Goal: Task Accomplishment & Management: Manage account settings

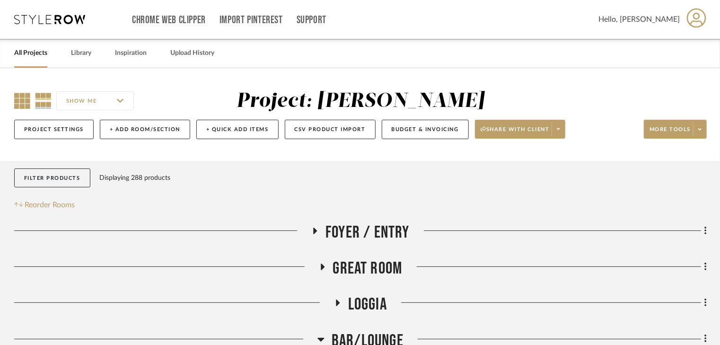
click at [26, 102] on icon at bounding box center [22, 101] width 16 height 16
click at [27, 54] on link "All Projects" at bounding box center [30, 53] width 33 height 13
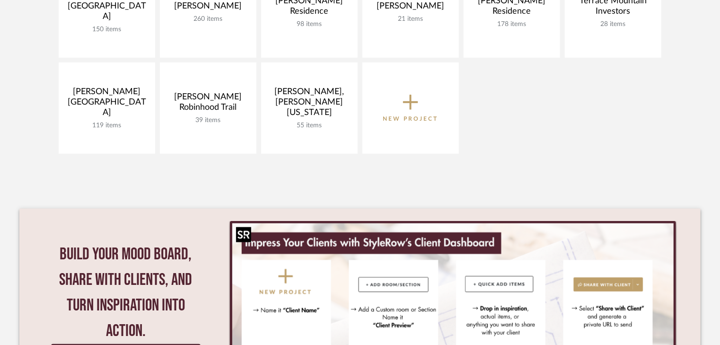
scroll to position [265, 0]
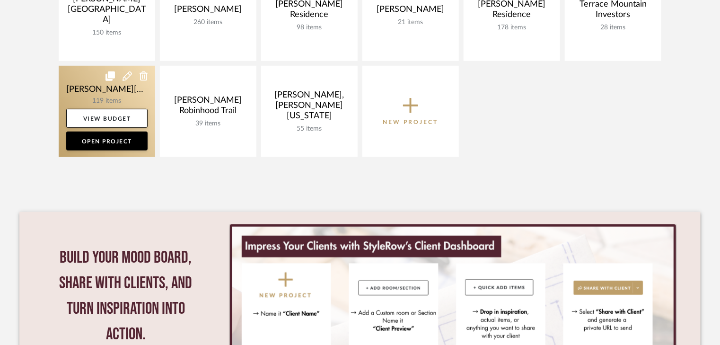
click at [106, 91] on link at bounding box center [107, 111] width 97 height 91
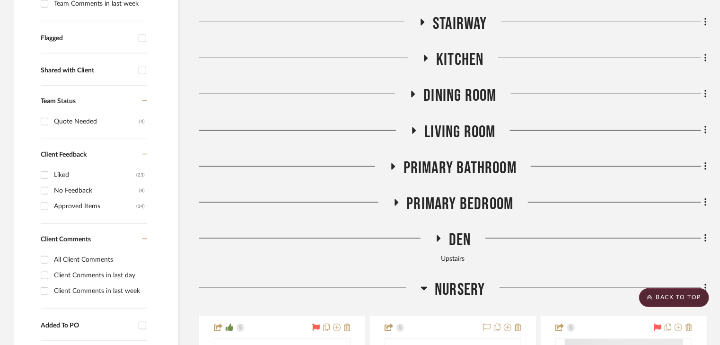
scroll to position [530, 0]
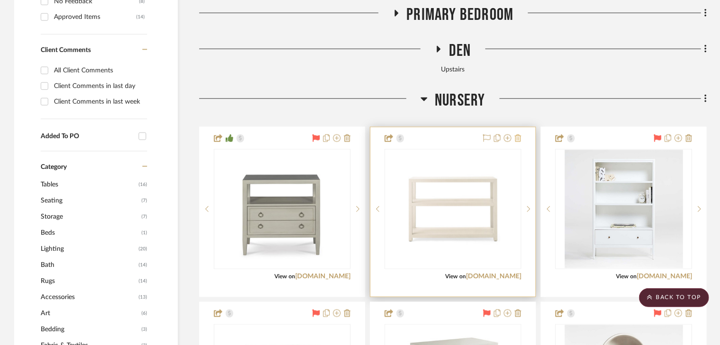
click at [517, 134] on icon at bounding box center [518, 138] width 7 height 8
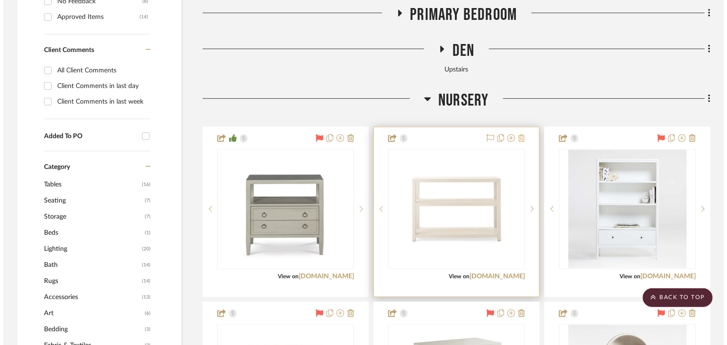
scroll to position [0, 0]
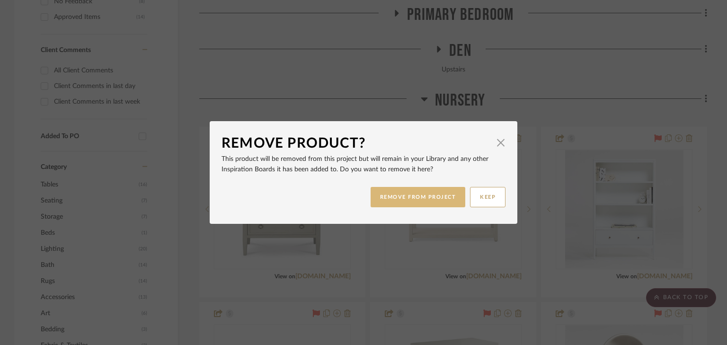
click at [424, 193] on button "REMOVE FROM PROJECT" at bounding box center [417, 197] width 95 height 20
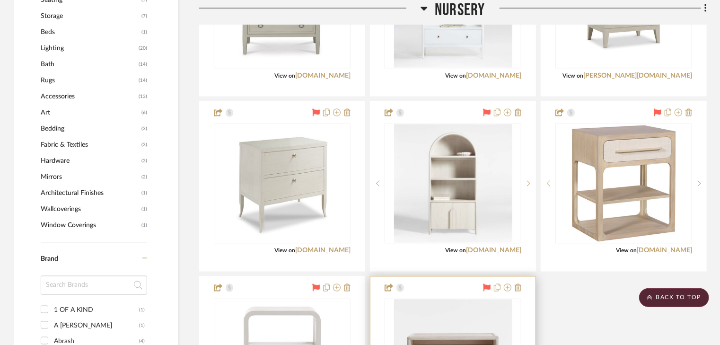
scroll to position [757, 0]
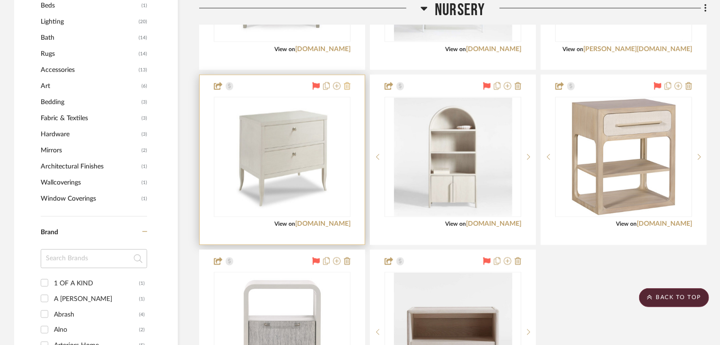
click at [349, 82] on icon at bounding box center [347, 86] width 7 height 8
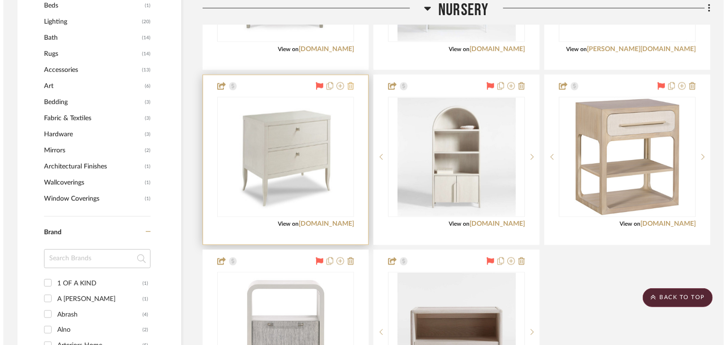
scroll to position [0, 0]
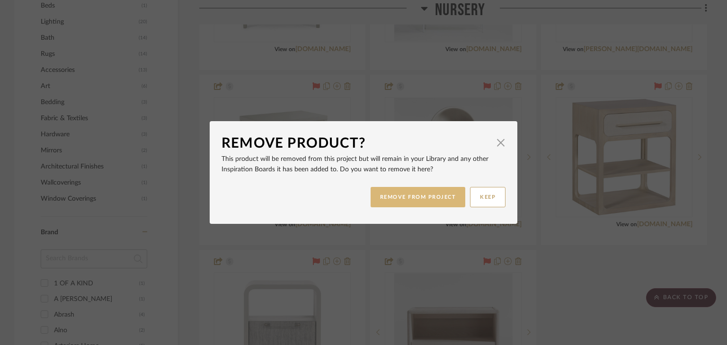
click at [400, 202] on button "REMOVE FROM PROJECT" at bounding box center [417, 197] width 95 height 20
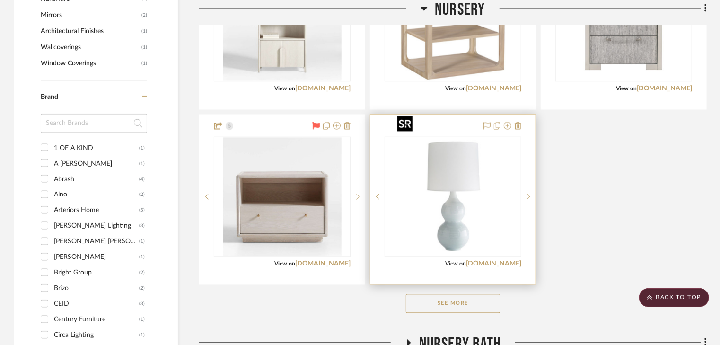
scroll to position [908, 0]
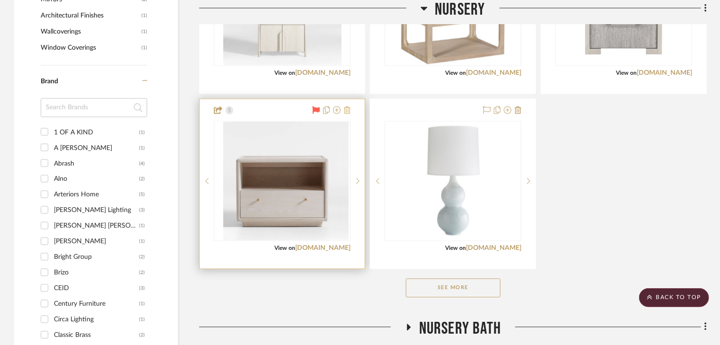
click at [346, 106] on icon at bounding box center [347, 110] width 7 height 8
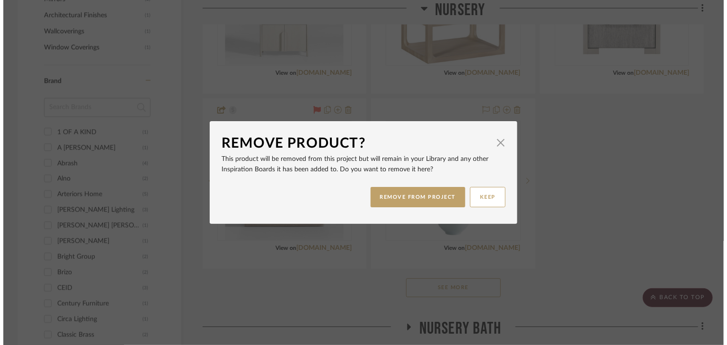
scroll to position [0, 0]
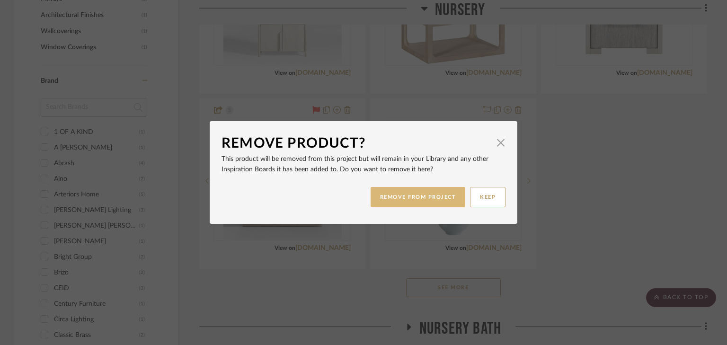
click at [409, 199] on button "REMOVE FROM PROJECT" at bounding box center [417, 197] width 95 height 20
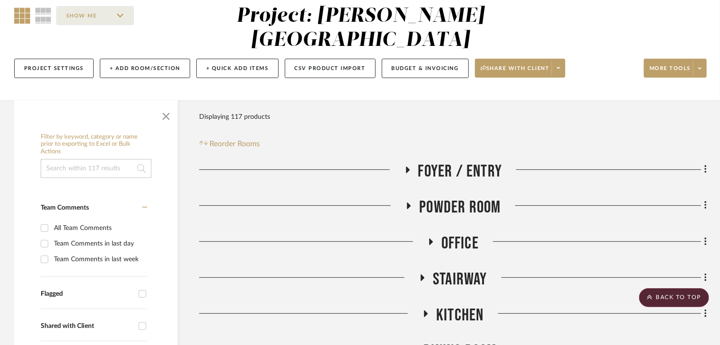
scroll to position [76, 0]
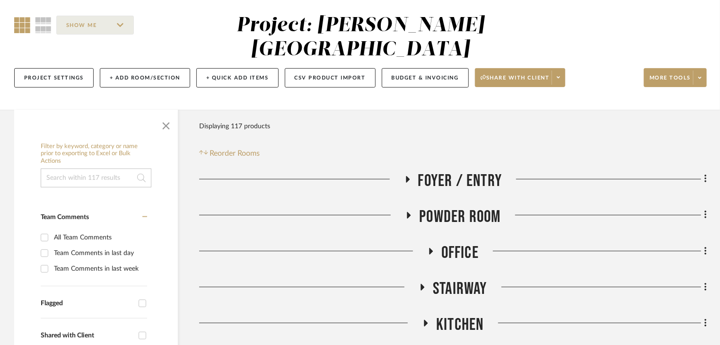
click at [23, 27] on icon at bounding box center [22, 25] width 16 height 16
click at [18, 25] on icon at bounding box center [22, 25] width 16 height 16
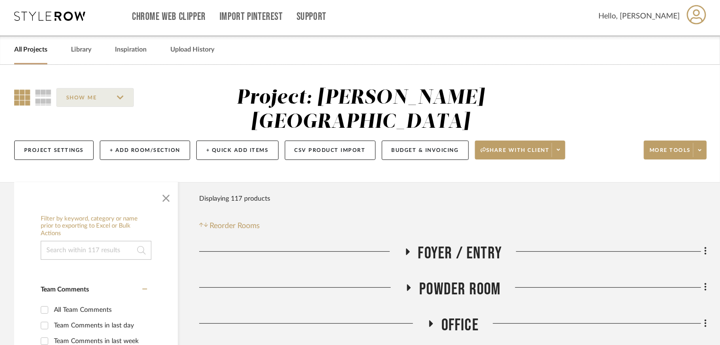
scroll to position [0, 0]
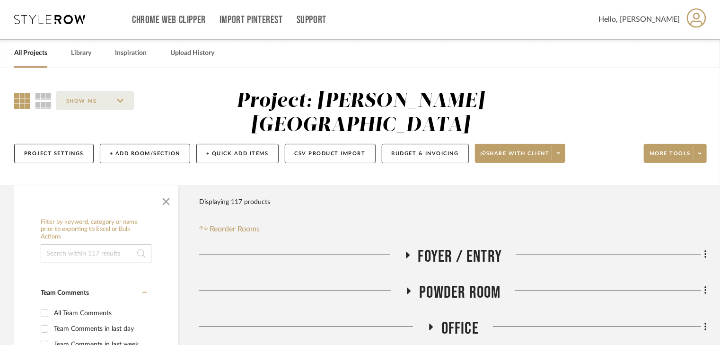
click at [38, 55] on link "All Projects" at bounding box center [30, 53] width 33 height 13
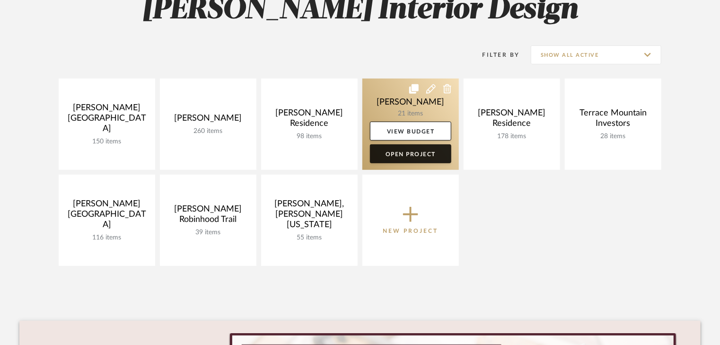
scroll to position [189, 0]
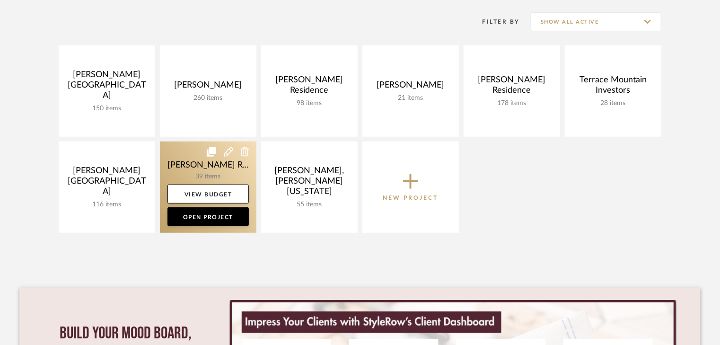
click at [237, 159] on link at bounding box center [208, 186] width 97 height 91
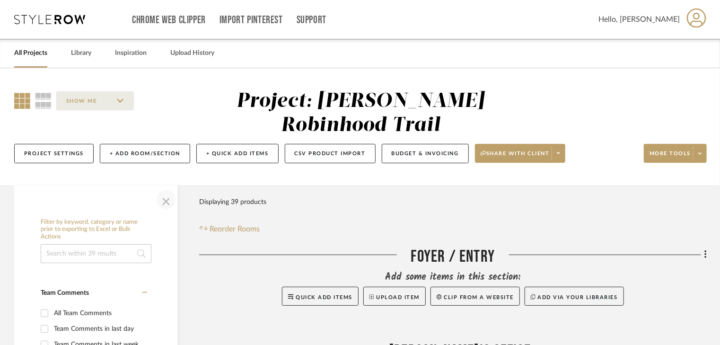
click at [168, 188] on span "button" at bounding box center [166, 199] width 23 height 23
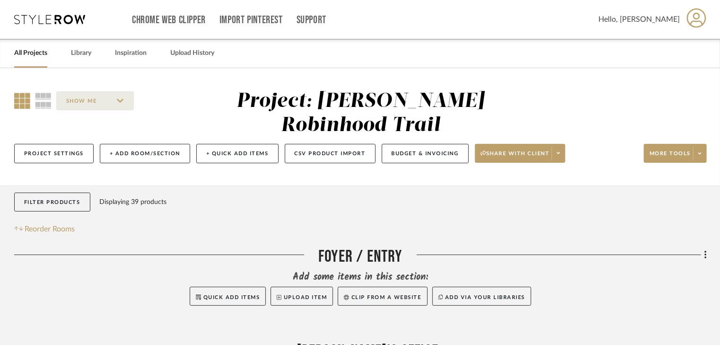
click at [20, 57] on link "All Projects" at bounding box center [30, 53] width 33 height 13
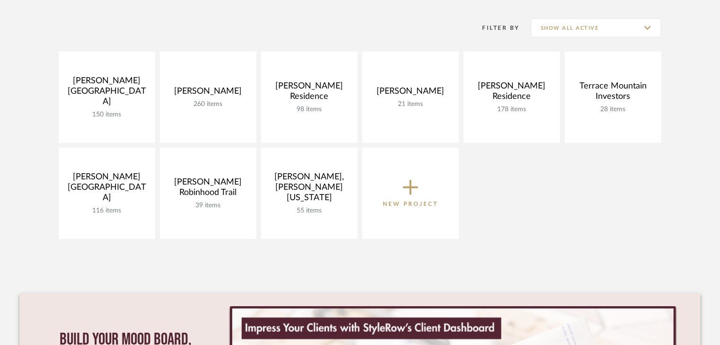
scroll to position [189, 0]
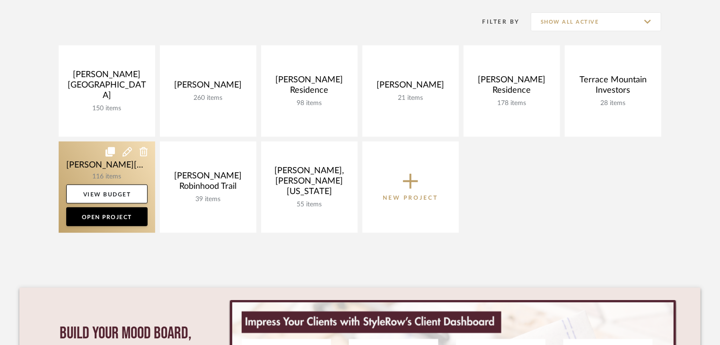
click at [106, 172] on link at bounding box center [107, 186] width 97 height 91
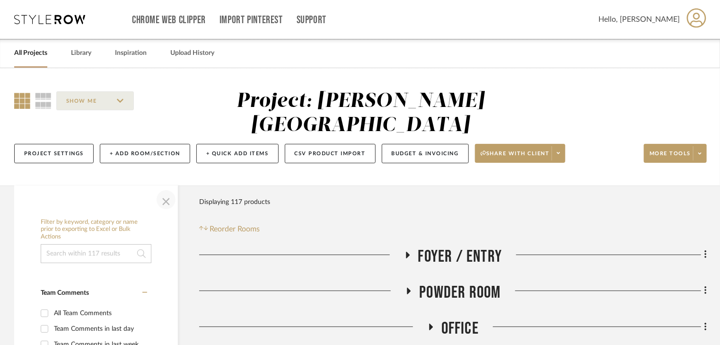
click at [161, 188] on span "button" at bounding box center [166, 199] width 23 height 23
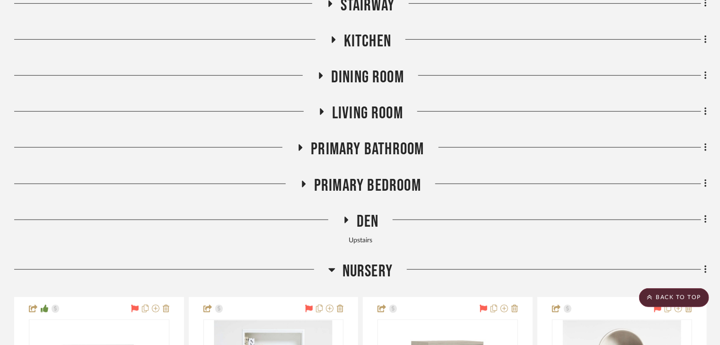
scroll to position [265, 0]
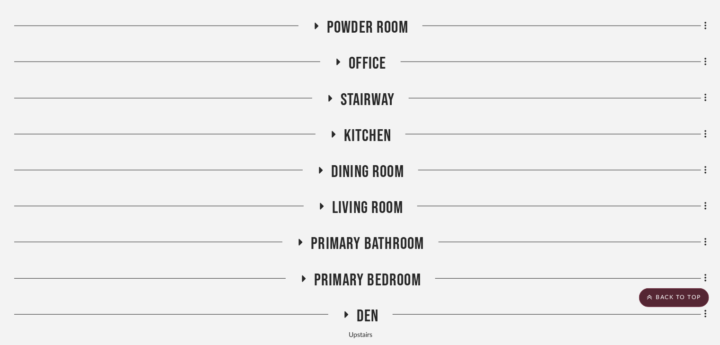
click at [321, 203] on icon at bounding box center [322, 206] width 4 height 7
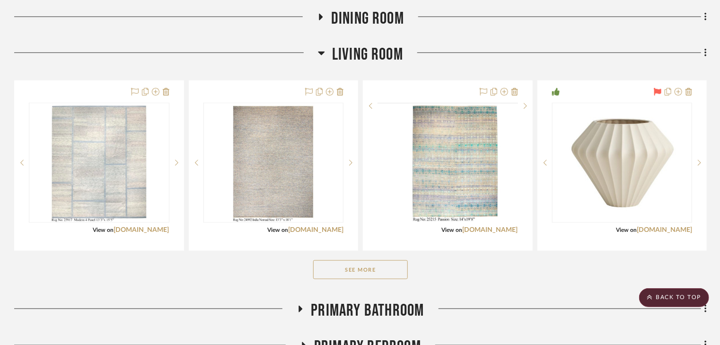
scroll to position [454, 0]
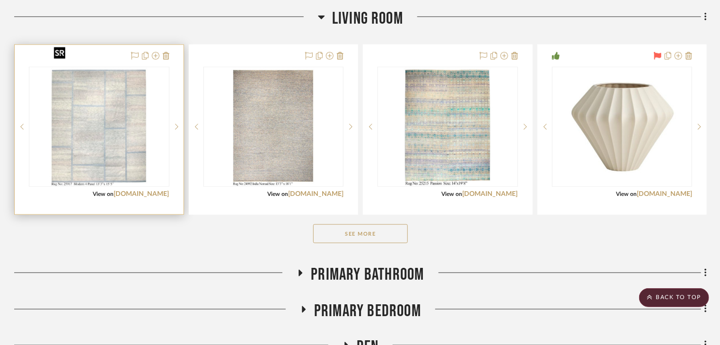
click at [0, 0] on img at bounding box center [0, 0] width 0 height 0
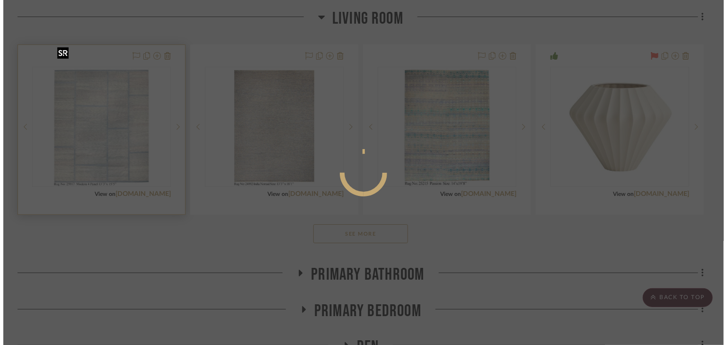
scroll to position [0, 0]
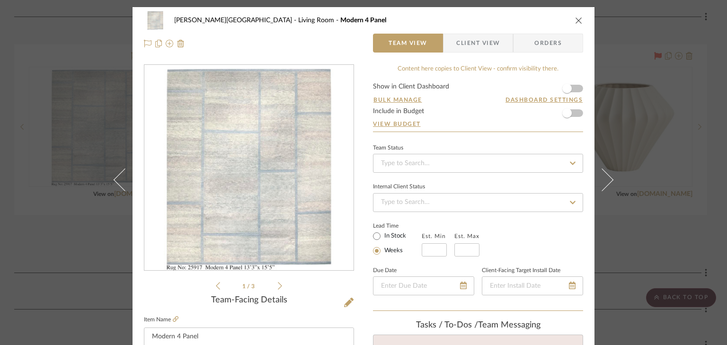
click at [278, 286] on icon at bounding box center [280, 286] width 4 height 9
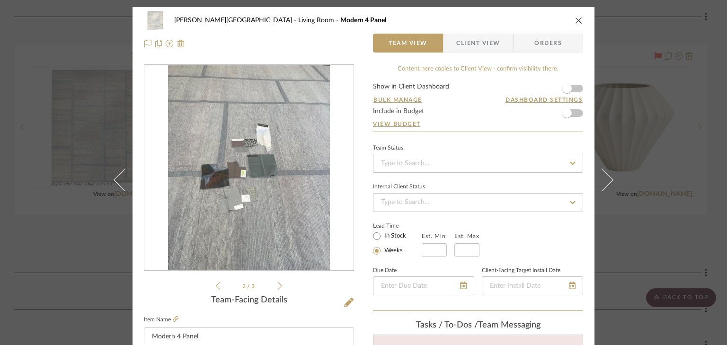
click at [278, 286] on icon at bounding box center [280, 286] width 4 height 9
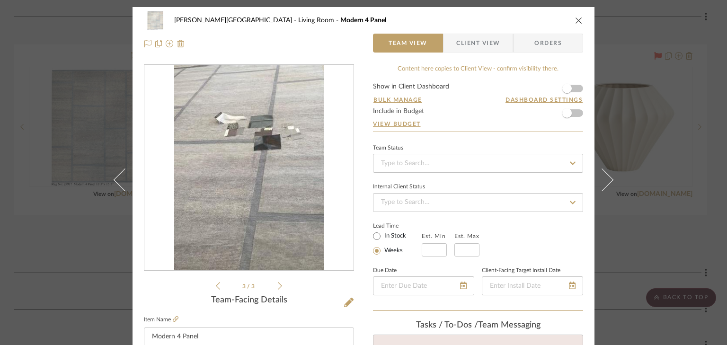
click at [278, 286] on icon at bounding box center [280, 286] width 4 height 9
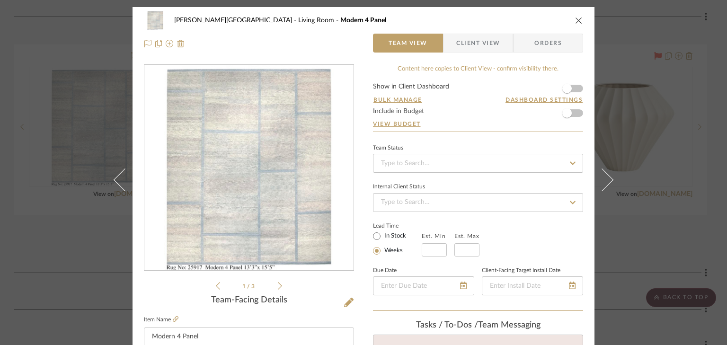
click at [575, 20] on icon "close" at bounding box center [579, 21] width 8 height 8
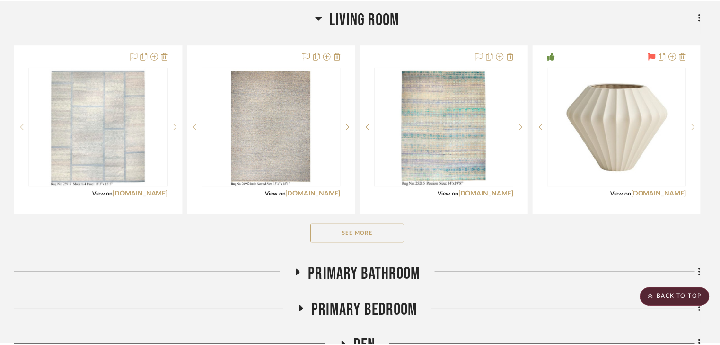
scroll to position [454, 0]
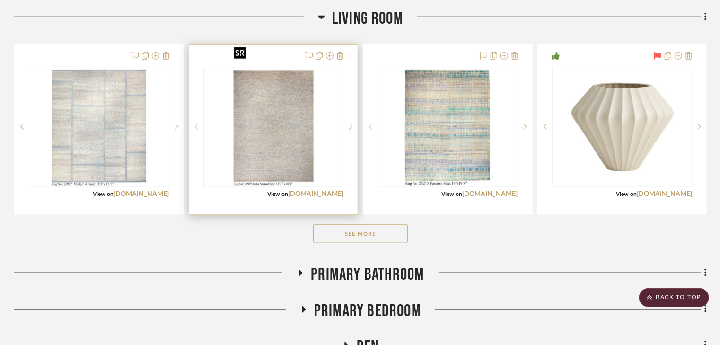
click at [263, 115] on img "0" at bounding box center [273, 127] width 86 height 118
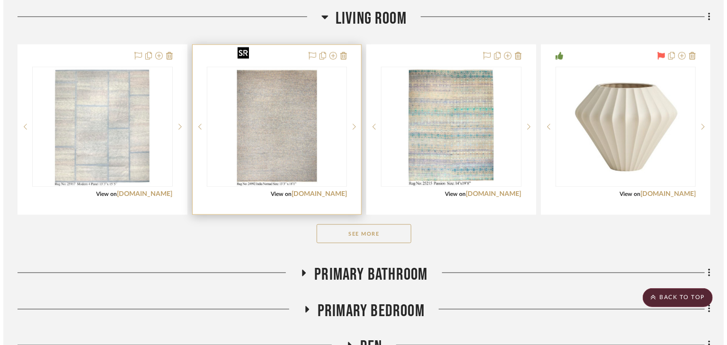
scroll to position [0, 0]
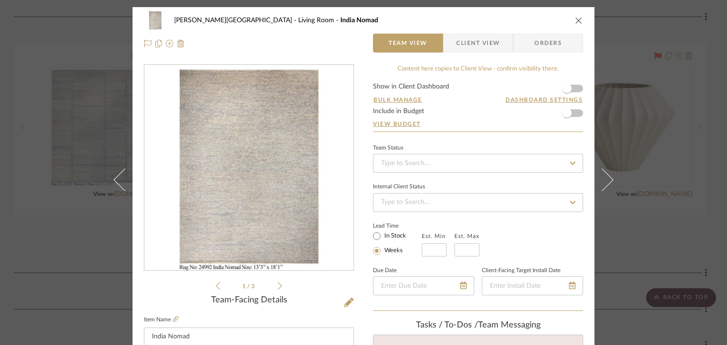
click at [273, 285] on li "1 / 3" at bounding box center [249, 285] width 58 height 11
click at [278, 285] on icon at bounding box center [280, 286] width 4 height 9
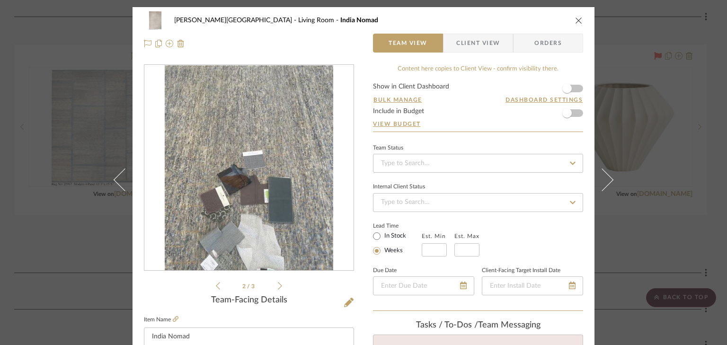
click at [278, 283] on icon at bounding box center [280, 286] width 4 height 9
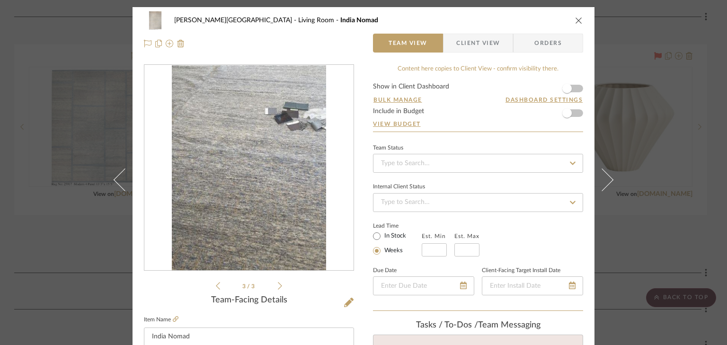
click at [575, 19] on icon "close" at bounding box center [579, 21] width 8 height 8
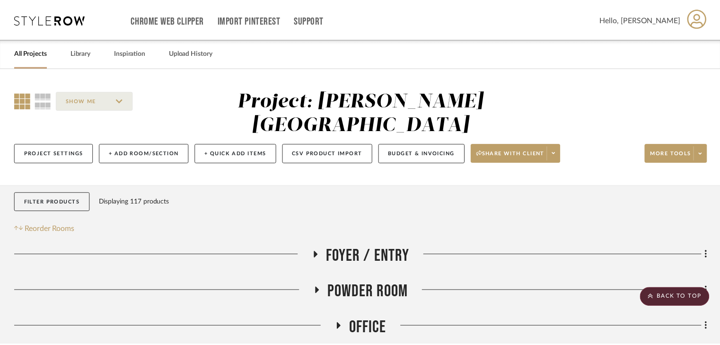
scroll to position [454, 0]
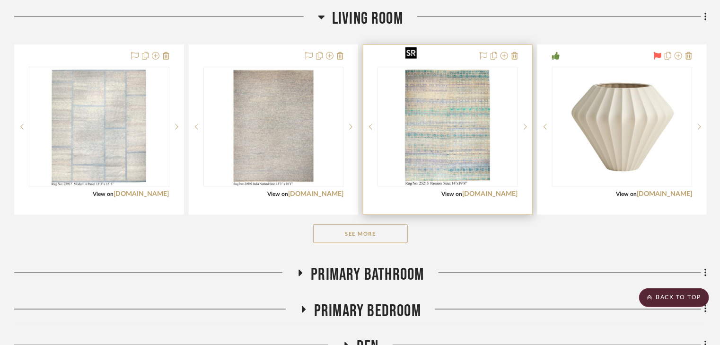
click at [445, 119] on img "0" at bounding box center [448, 127] width 92 height 118
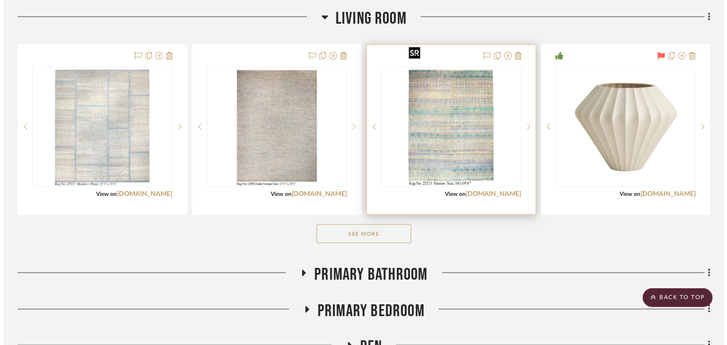
scroll to position [0, 0]
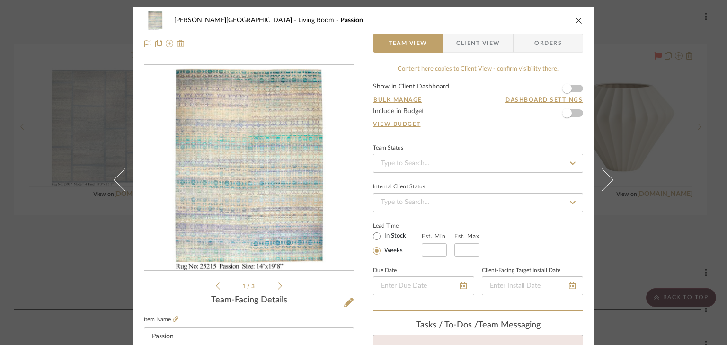
click at [278, 287] on icon at bounding box center [280, 286] width 4 height 9
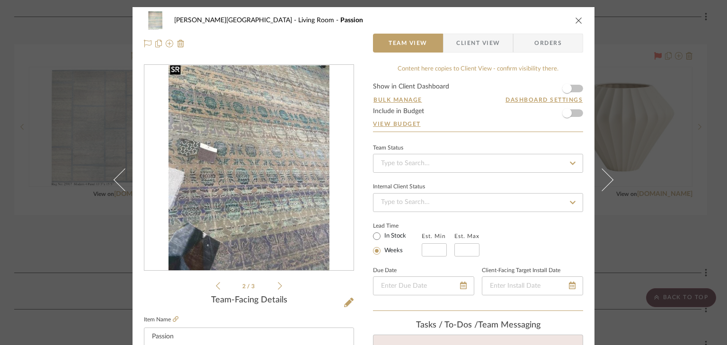
click at [278, 288] on icon at bounding box center [280, 286] width 4 height 9
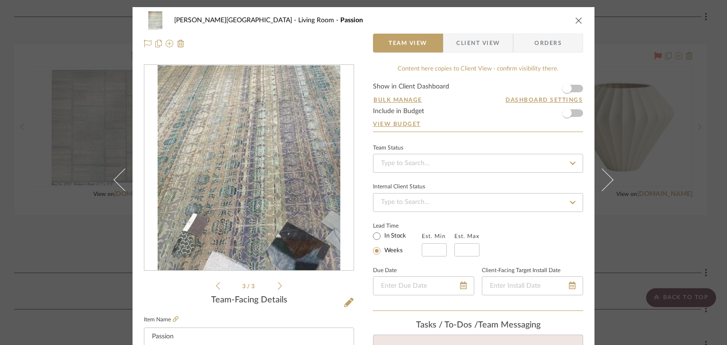
click at [278, 288] on icon at bounding box center [280, 286] width 4 height 9
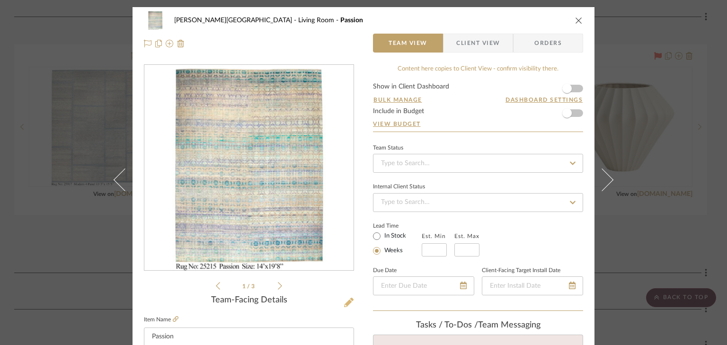
click at [347, 302] on icon at bounding box center [348, 302] width 9 height 9
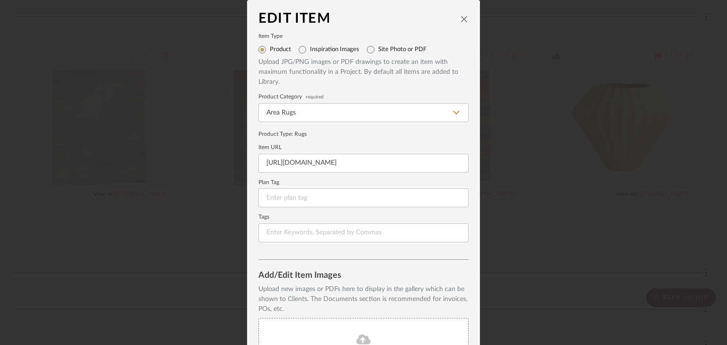
scroll to position [106, 0]
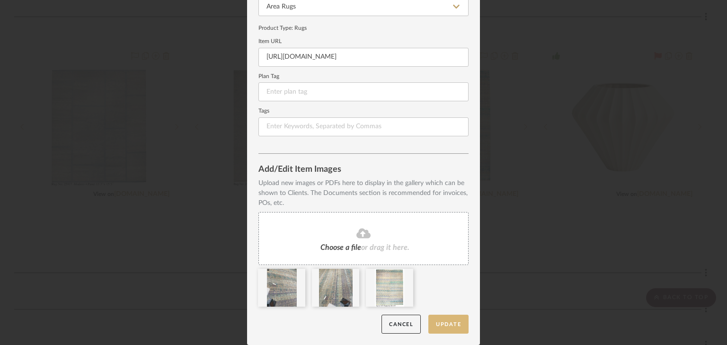
click at [438, 320] on button "Update" at bounding box center [448, 324] width 40 height 19
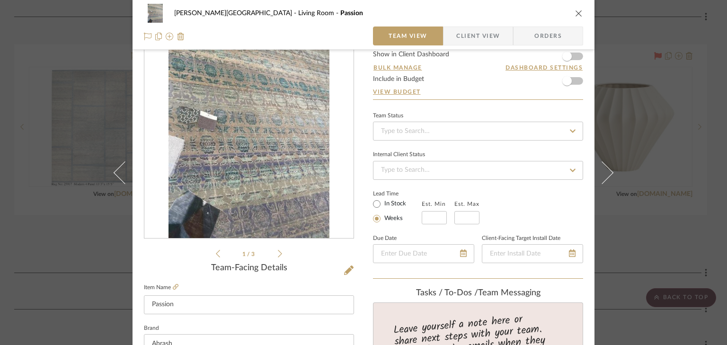
scroll to position [114, 0]
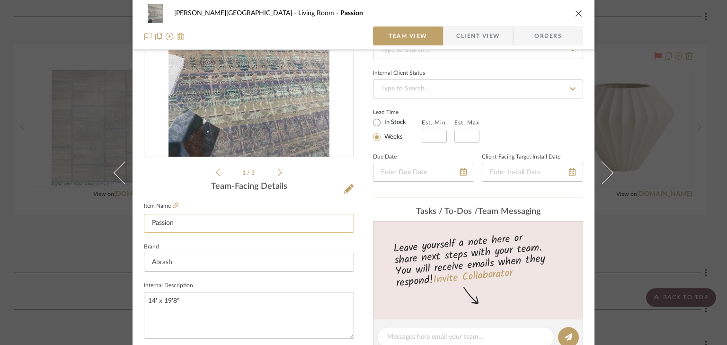
click at [194, 225] on input "Passion" at bounding box center [249, 223] width 210 height 19
drag, startPoint x: 172, startPoint y: 222, endPoint x: 146, endPoint y: 225, distance: 26.2
click at [146, 225] on input "Passion" at bounding box center [249, 223] width 210 height 19
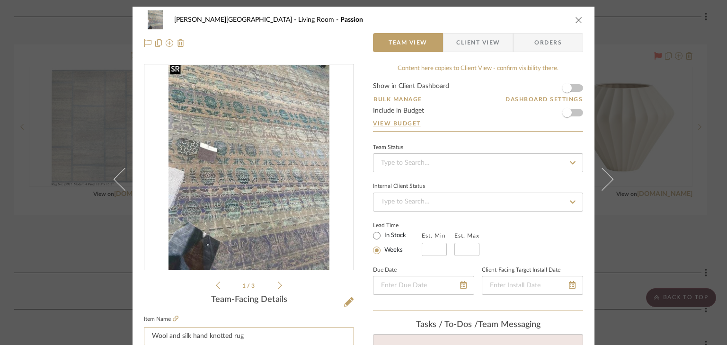
scroll to position [0, 0]
type input "Wool and silk hand knotted rug"
click at [278, 286] on icon at bounding box center [280, 286] width 4 height 9
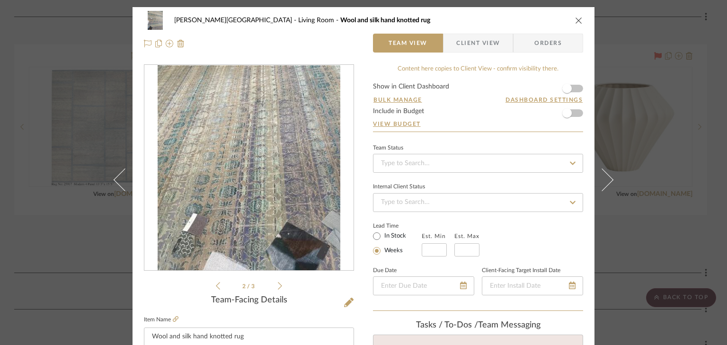
click at [278, 286] on icon at bounding box center [280, 286] width 4 height 9
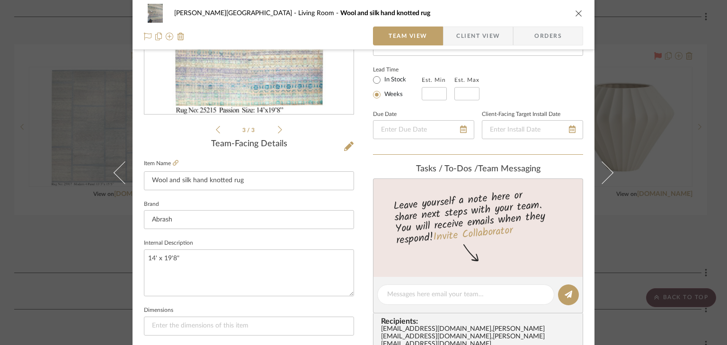
scroll to position [5, 0]
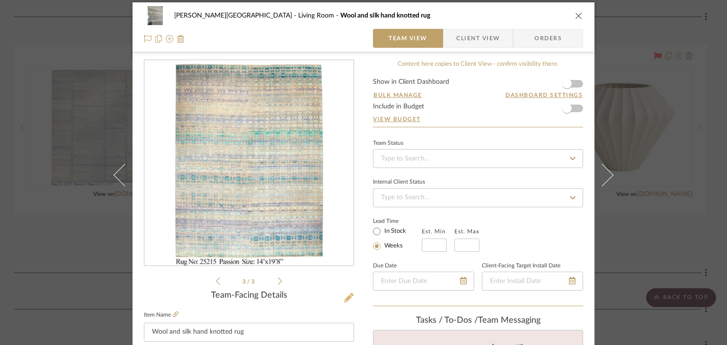
click at [347, 295] on icon at bounding box center [348, 297] width 9 height 9
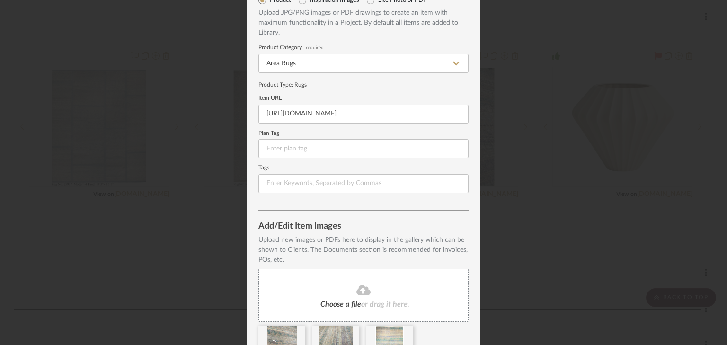
scroll to position [106, 0]
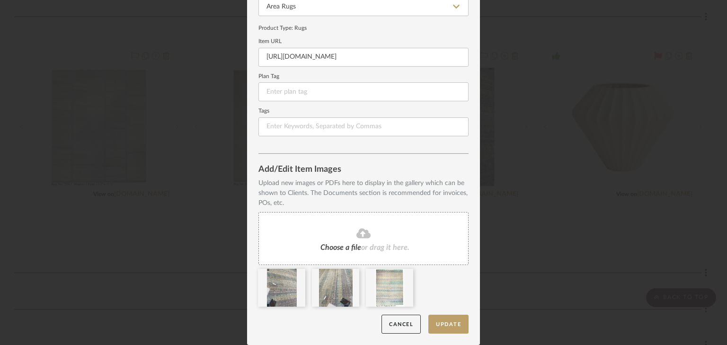
click at [362, 233] on icon at bounding box center [363, 233] width 14 height 11
click at [365, 235] on icon at bounding box center [363, 233] width 14 height 10
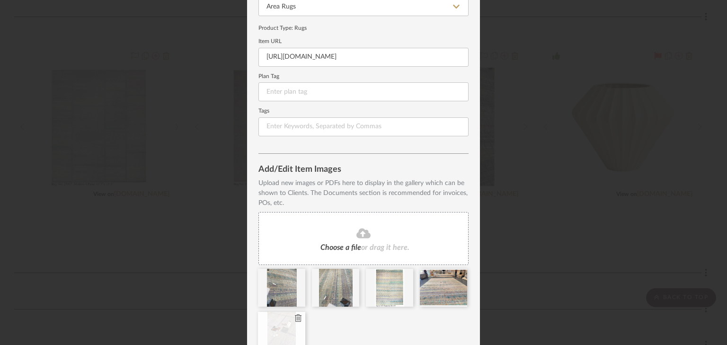
click at [295, 317] on icon at bounding box center [298, 318] width 7 height 8
click at [361, 244] on span "or drag it here." at bounding box center [385, 248] width 48 height 8
click at [295, 318] on icon at bounding box center [298, 318] width 7 height 8
click at [335, 238] on fa-icon at bounding box center [363, 234] width 86 height 12
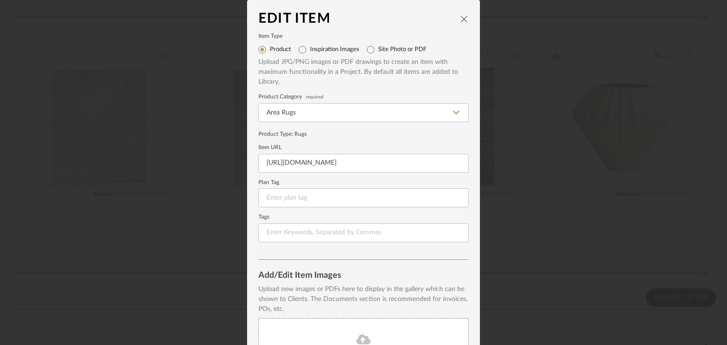
scroll to position [149, 0]
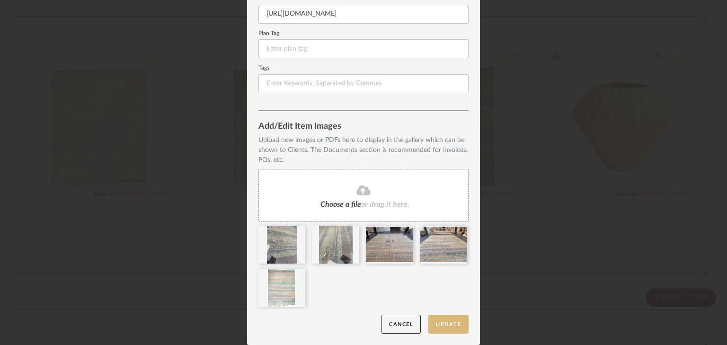
click at [437, 322] on button "Update" at bounding box center [448, 324] width 40 height 19
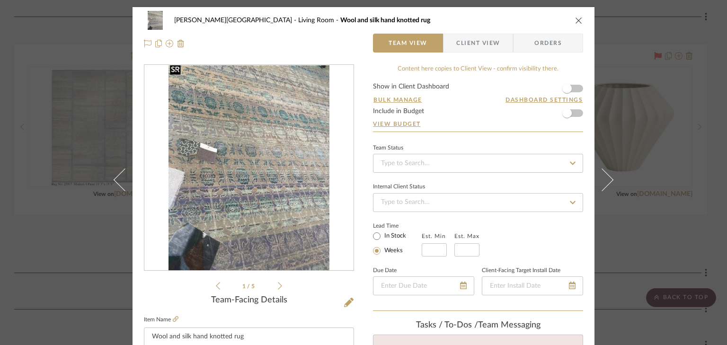
click at [468, 43] on span "Client View" at bounding box center [478, 43] width 44 height 19
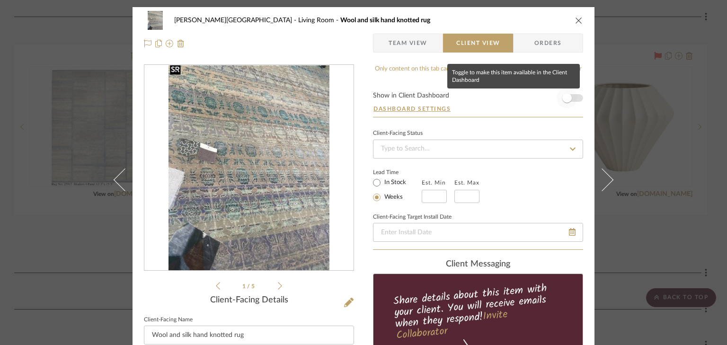
click at [573, 95] on span "button" at bounding box center [566, 98] width 21 height 21
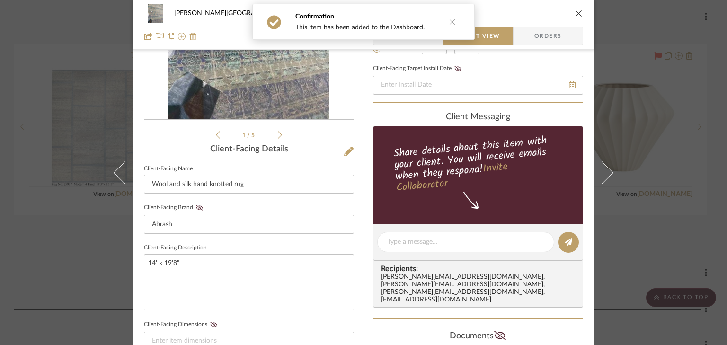
scroll to position [151, 0]
click at [214, 259] on textarea "14' x 19'8"" at bounding box center [249, 282] width 210 height 56
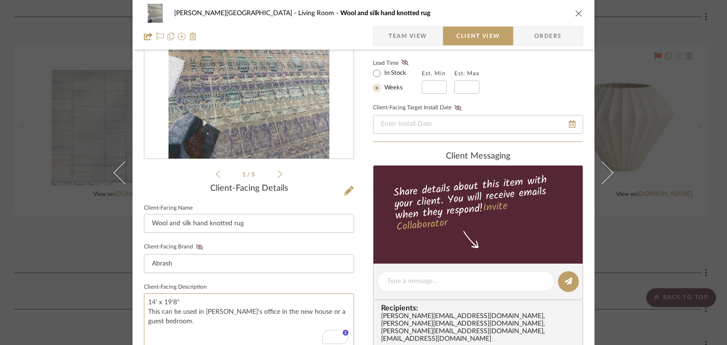
scroll to position [0, 0]
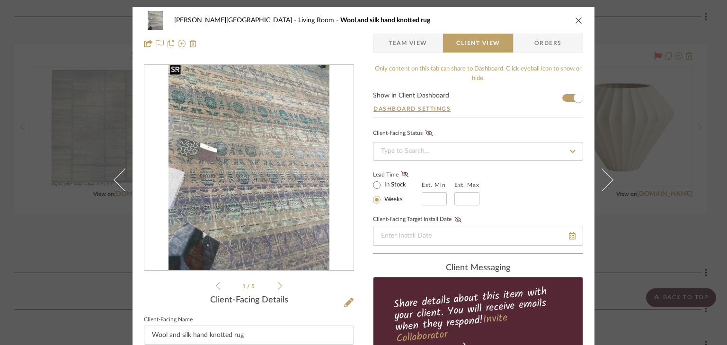
type textarea "14' x 19'8" This can be used in [PERSON_NAME]'s office in the new house or a gu…"
click at [575, 20] on icon "close" at bounding box center [579, 21] width 8 height 8
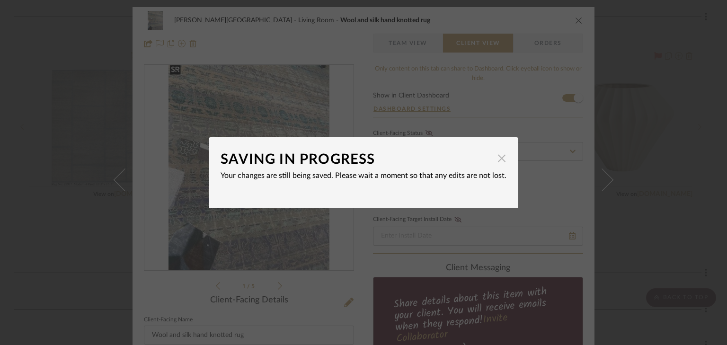
click at [495, 156] on span "button" at bounding box center [501, 158] width 19 height 19
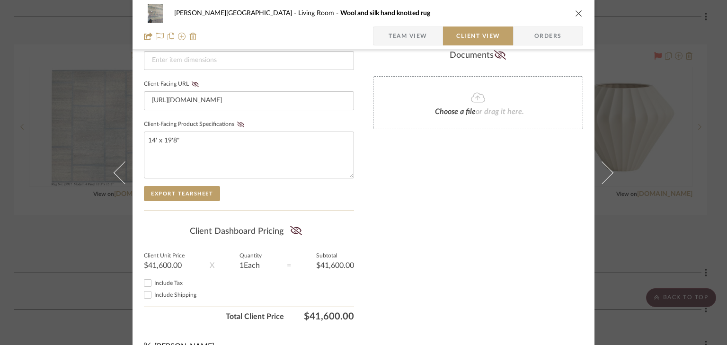
scroll to position [448, 0]
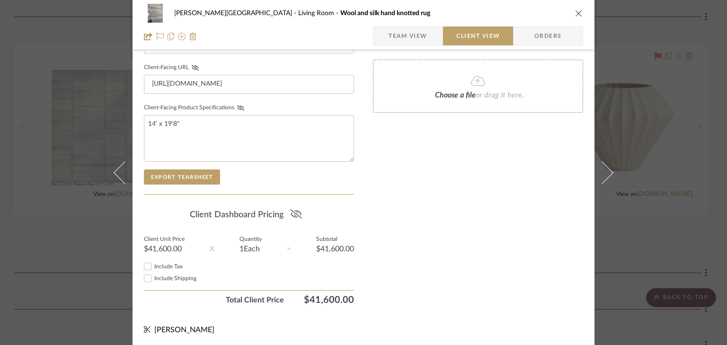
click at [291, 213] on icon at bounding box center [296, 213] width 12 height 9
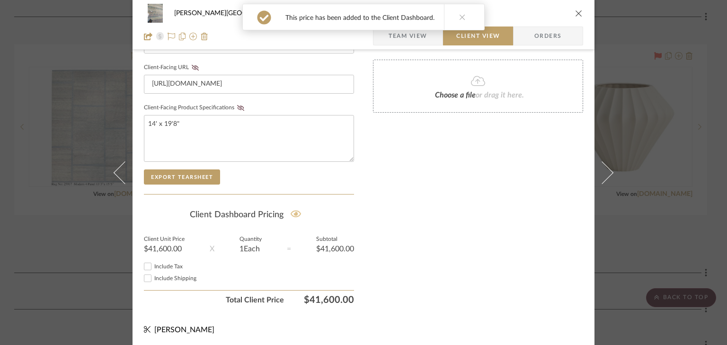
click at [576, 14] on icon "close" at bounding box center [579, 13] width 8 height 8
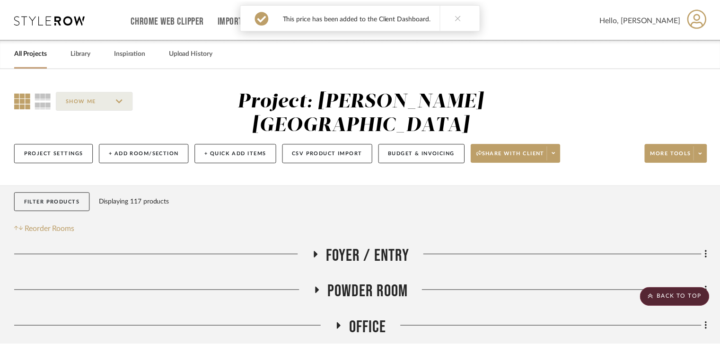
scroll to position [454, 0]
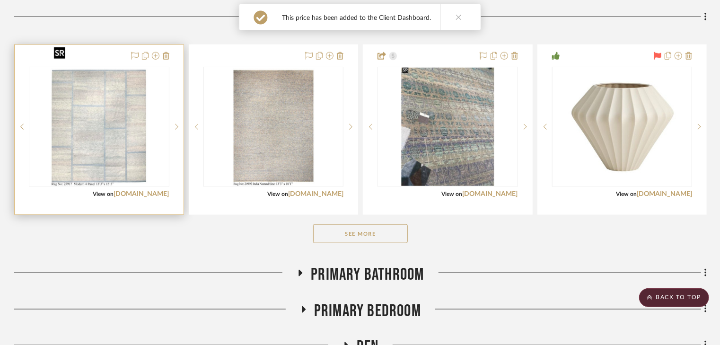
click at [119, 125] on img "0" at bounding box center [99, 127] width 98 height 118
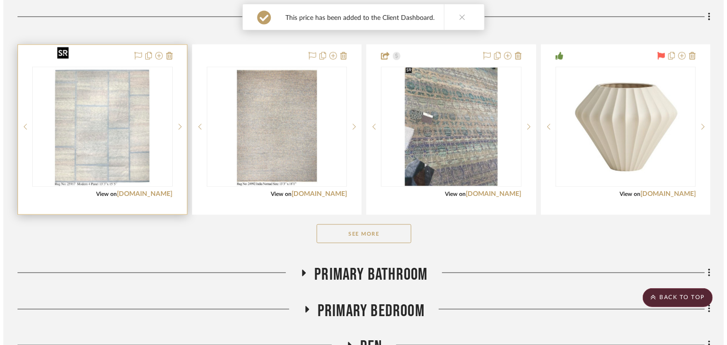
scroll to position [0, 0]
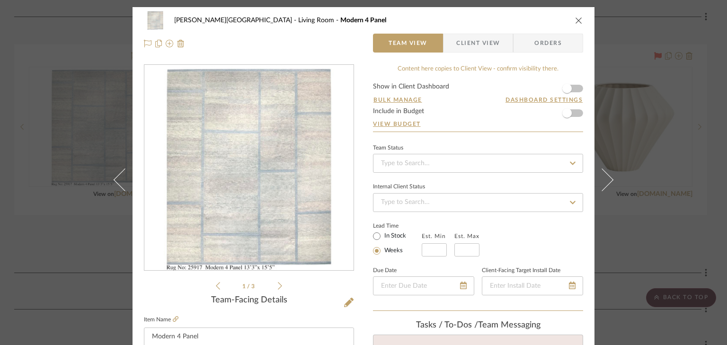
click at [278, 285] on icon at bounding box center [280, 286] width 4 height 9
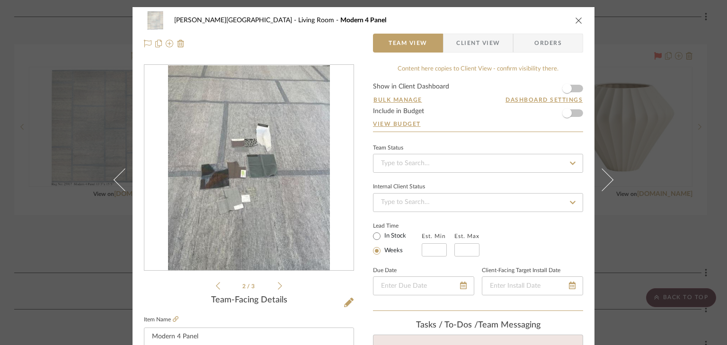
click at [278, 285] on icon at bounding box center [280, 286] width 4 height 9
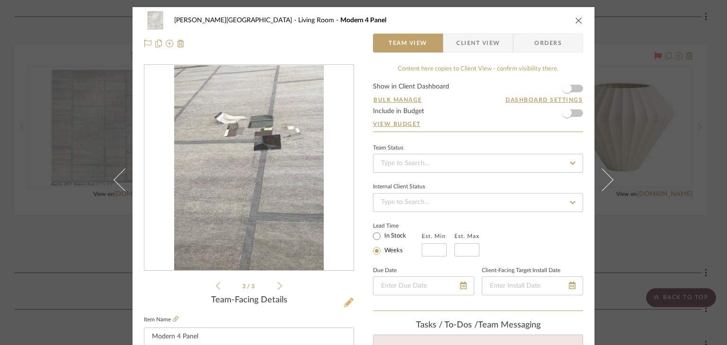
click at [344, 301] on icon at bounding box center [348, 302] width 9 height 9
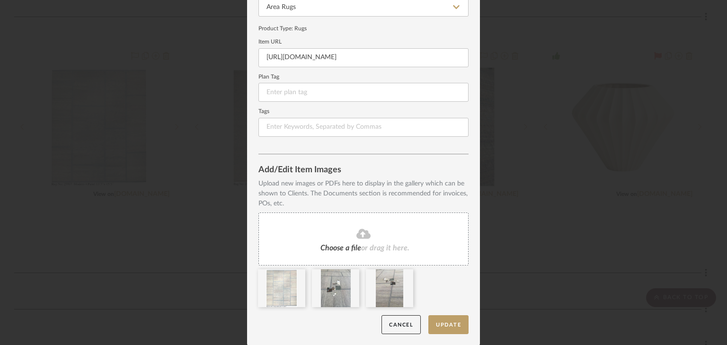
scroll to position [106, 0]
click at [370, 242] on div "Choose a file or drag it here." at bounding box center [363, 238] width 210 height 53
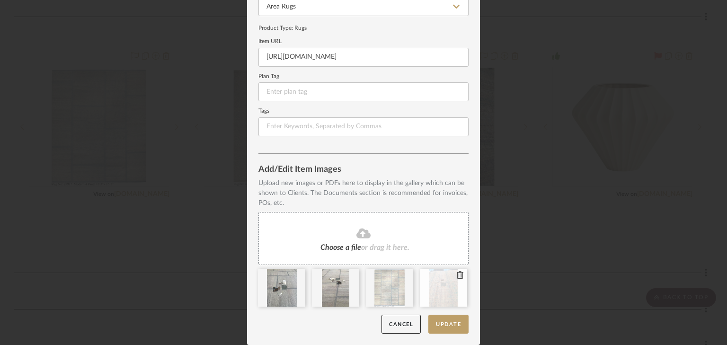
click at [457, 274] on icon at bounding box center [460, 275] width 7 height 8
click at [390, 244] on span "or drag it here." at bounding box center [385, 248] width 48 height 8
click at [442, 329] on button "Update" at bounding box center [448, 324] width 40 height 19
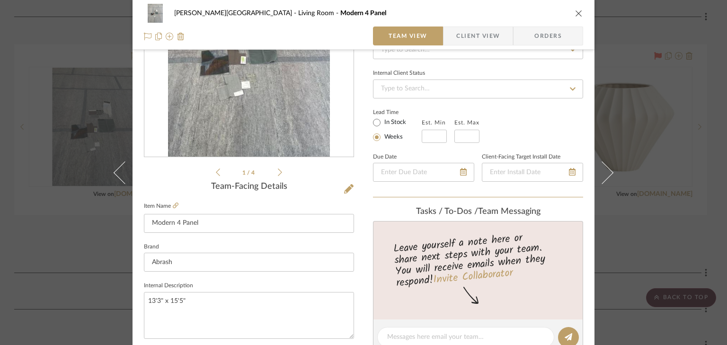
scroll to position [151, 0]
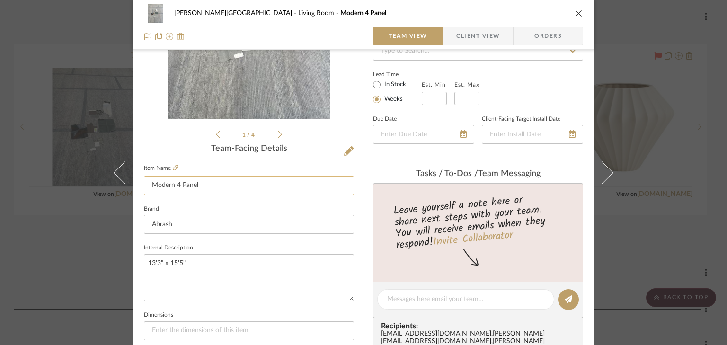
click at [210, 187] on input "Modern 4 Panel" at bounding box center [249, 185] width 210 height 19
type input "Modern 4 Panel 100% wool rug"
click at [205, 262] on textarea "13'3" x 15'5"" at bounding box center [249, 277] width 210 height 47
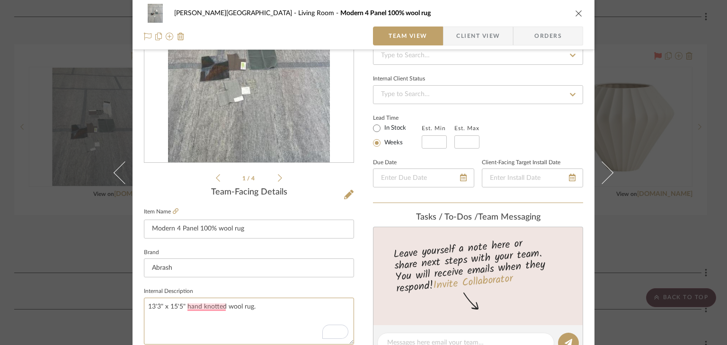
scroll to position [0, 0]
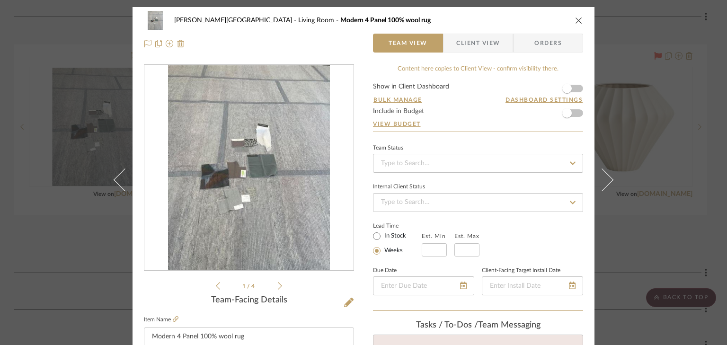
type textarea "13'3" x 15'5" hand knotted wool rug."
click at [469, 38] on span "Client View" at bounding box center [478, 43] width 44 height 19
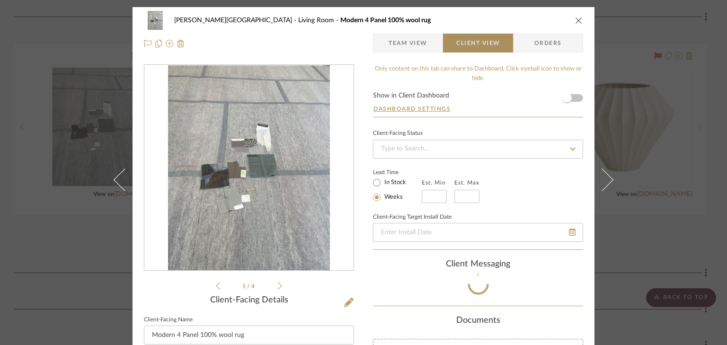
type textarea "13'3" x 15'5" hand knotted wool rug."
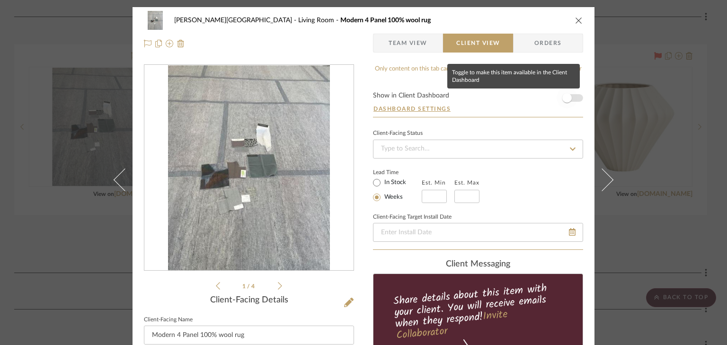
click at [572, 97] on span "button" at bounding box center [566, 98] width 21 height 21
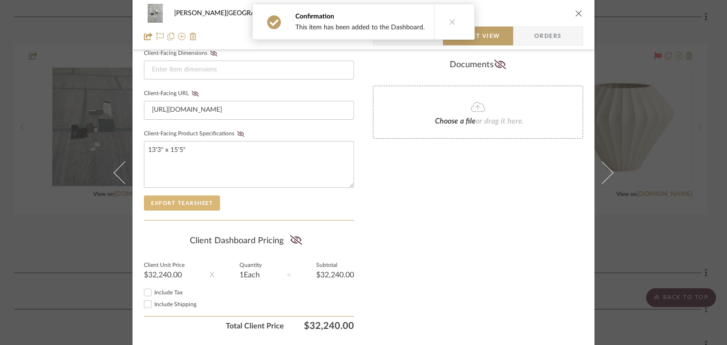
scroll to position [448, 0]
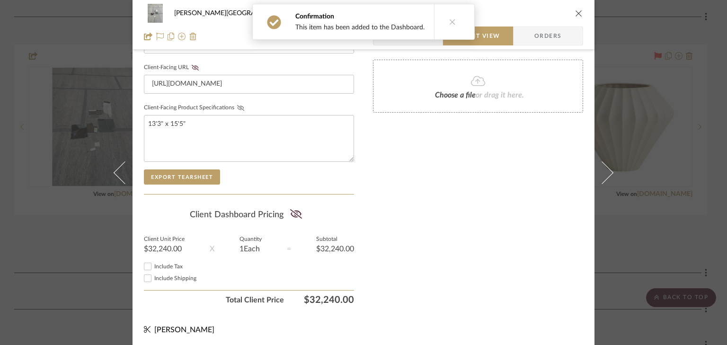
click at [238, 106] on icon at bounding box center [240, 108] width 7 height 6
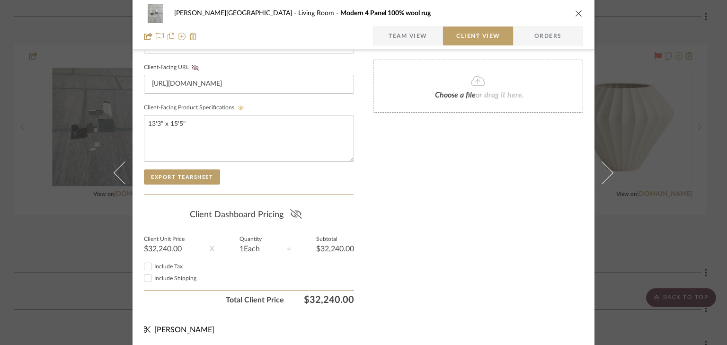
click at [290, 212] on icon at bounding box center [296, 213] width 12 height 9
click at [575, 17] on icon "close" at bounding box center [579, 13] width 8 height 8
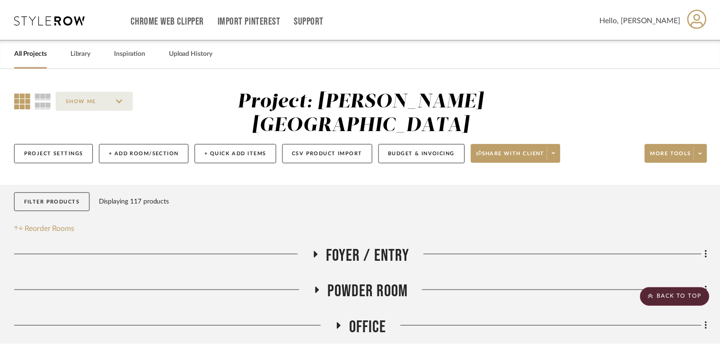
scroll to position [454, 0]
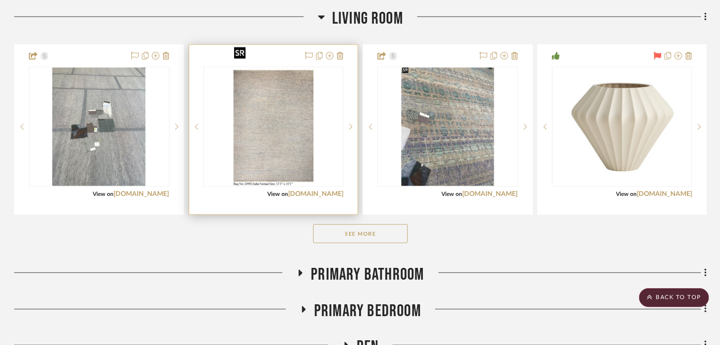
click at [301, 112] on img "0" at bounding box center [273, 127] width 86 height 118
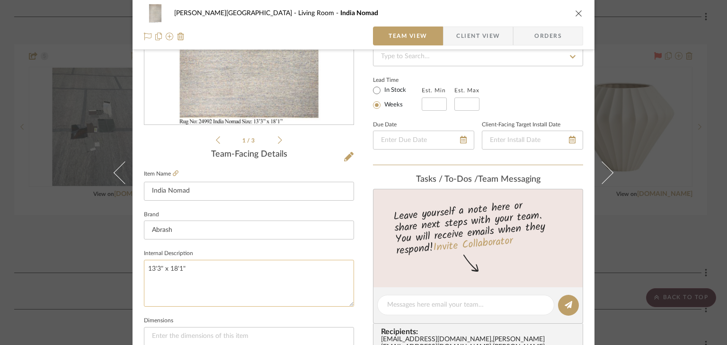
scroll to position [151, 0]
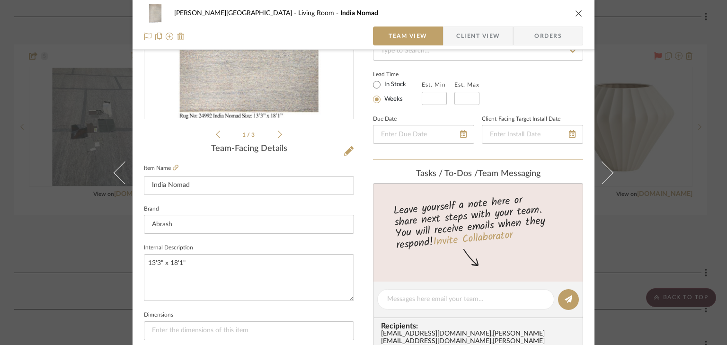
click at [278, 133] on icon at bounding box center [280, 134] width 4 height 9
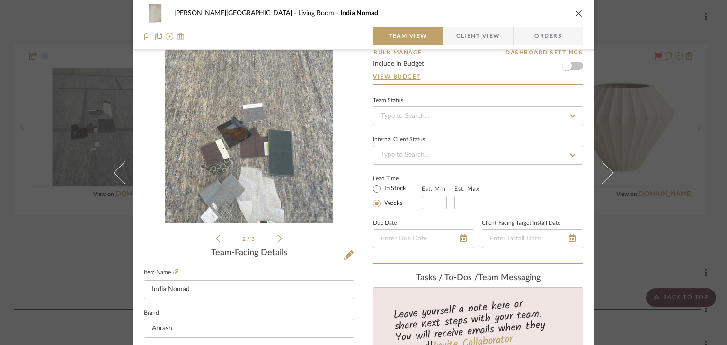
scroll to position [38, 0]
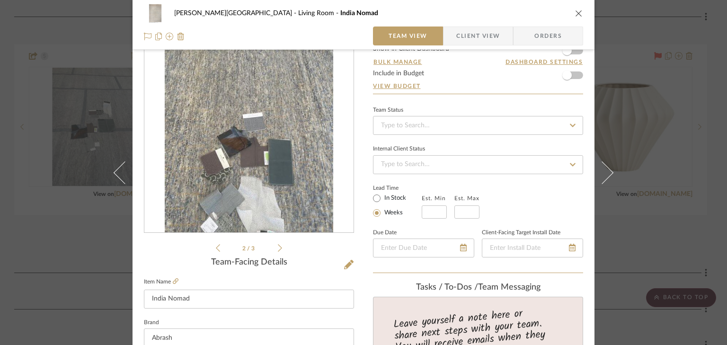
click at [278, 248] on icon at bounding box center [280, 248] width 4 height 9
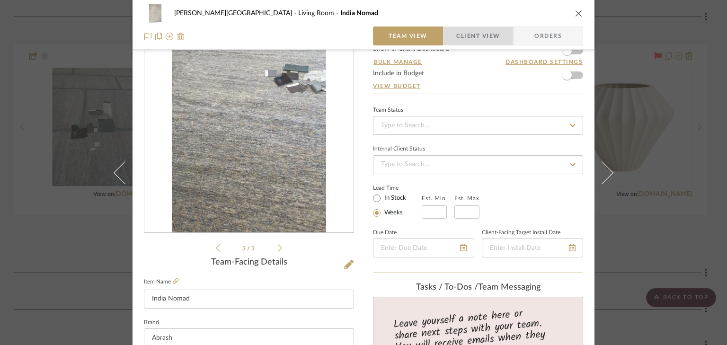
click at [475, 35] on span "Client View" at bounding box center [478, 35] width 44 height 19
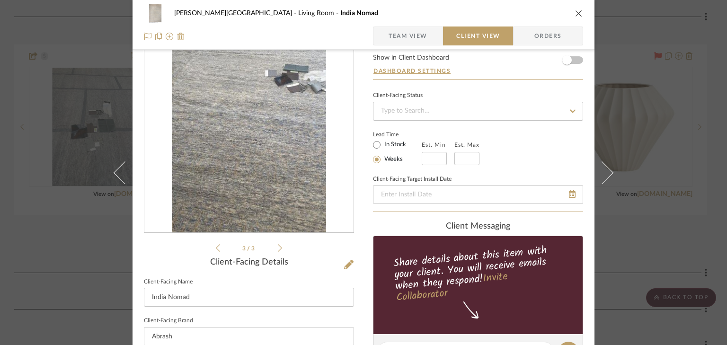
click at [574, 58] on form "Show in Client Dashboard Dashboard Settings" at bounding box center [478, 66] width 210 height 25
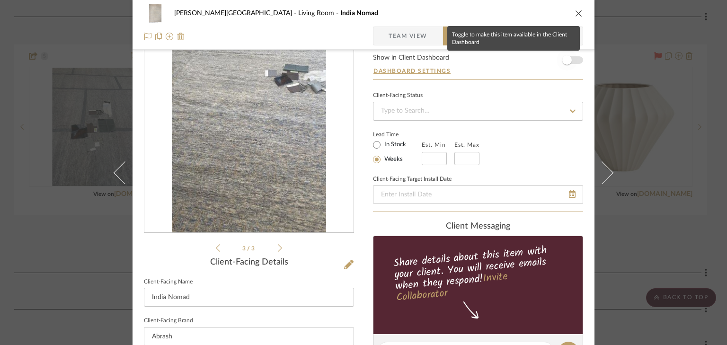
click at [572, 57] on span "button" at bounding box center [566, 60] width 21 height 21
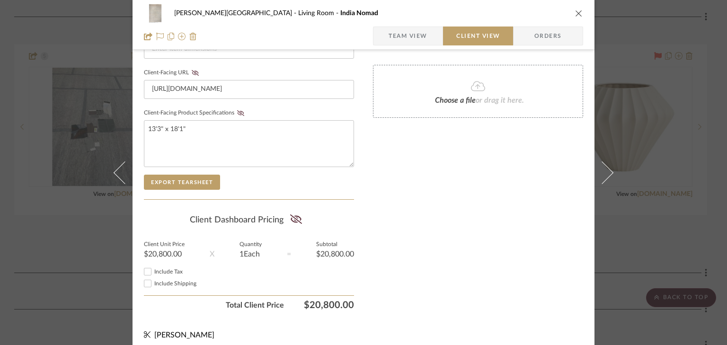
scroll to position [448, 0]
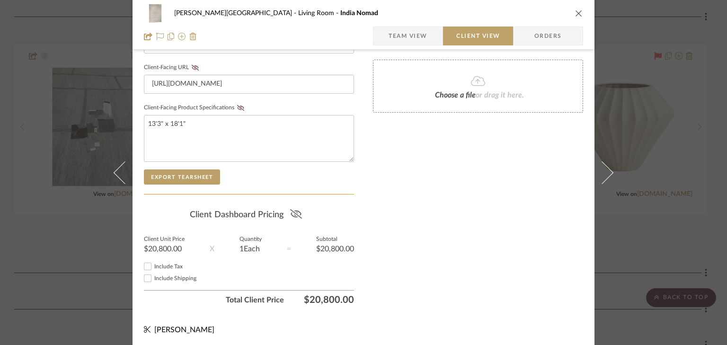
click at [290, 212] on icon at bounding box center [296, 213] width 12 height 9
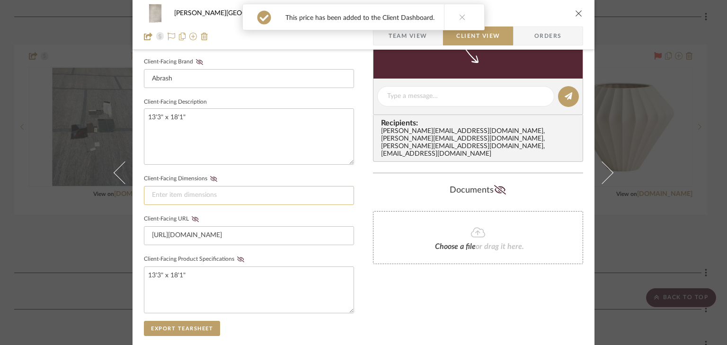
scroll to position [183, 0]
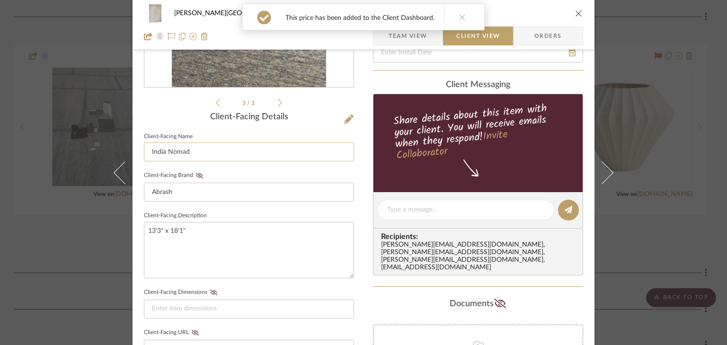
click at [216, 151] on input "India Nomad" at bounding box center [249, 151] width 210 height 19
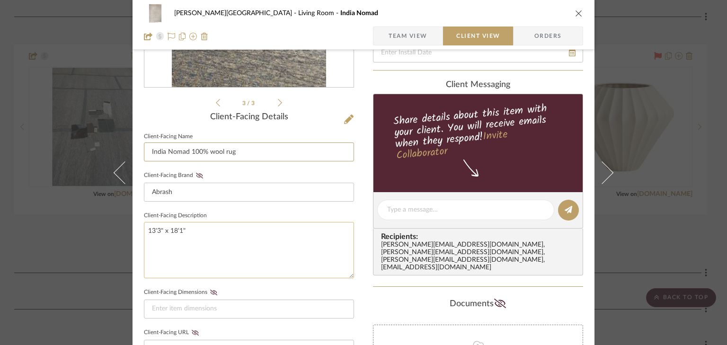
type input "India Nomad 100% wool rug"
click at [222, 229] on textarea "13'3" x 18'1"" at bounding box center [249, 250] width 210 height 56
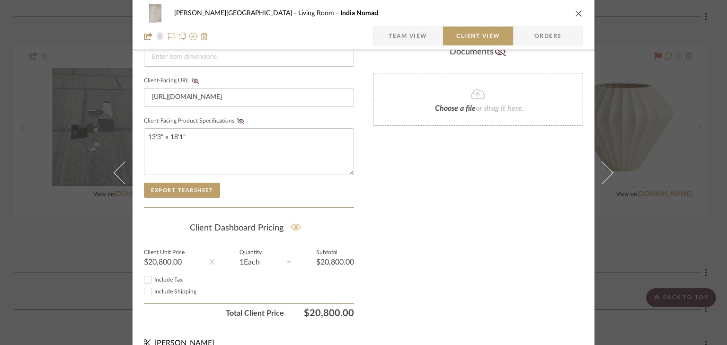
scroll to position [448, 0]
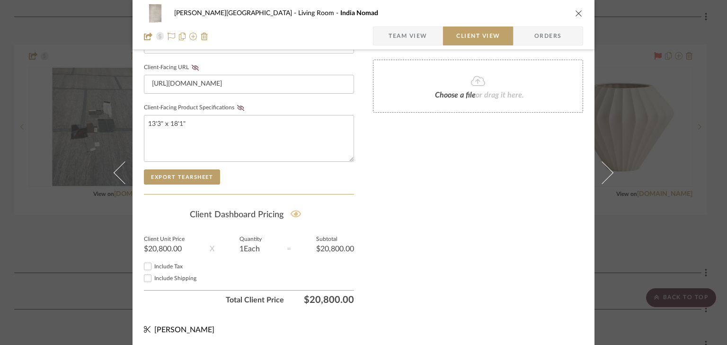
type textarea "13'3" x 18'1" hand knotted wool rug"
click at [575, 11] on icon "close" at bounding box center [579, 13] width 8 height 8
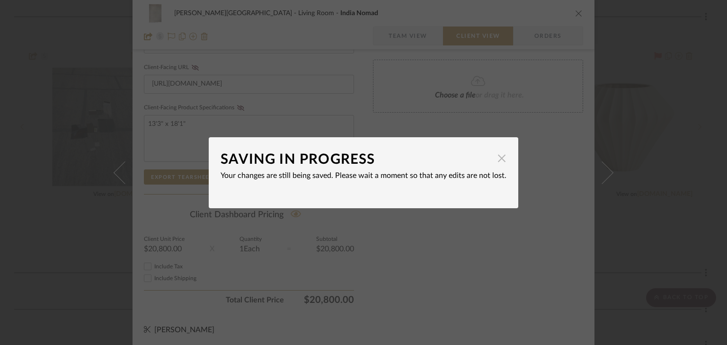
click at [501, 156] on span "button" at bounding box center [501, 158] width 19 height 19
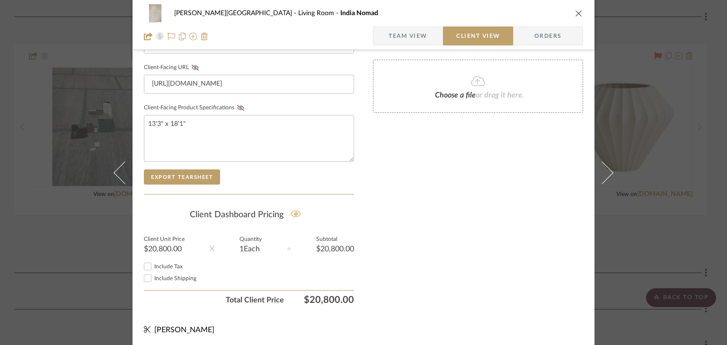
click at [575, 11] on icon "close" at bounding box center [579, 13] width 8 height 8
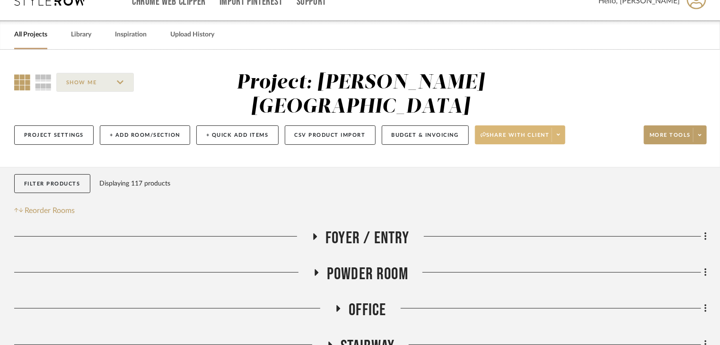
scroll to position [0, 0]
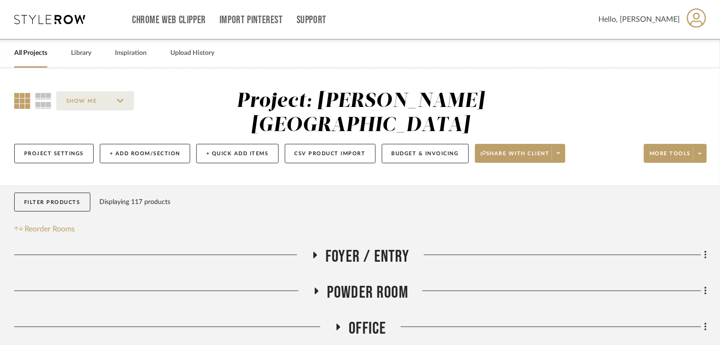
click at [26, 53] on link "All Projects" at bounding box center [30, 53] width 33 height 13
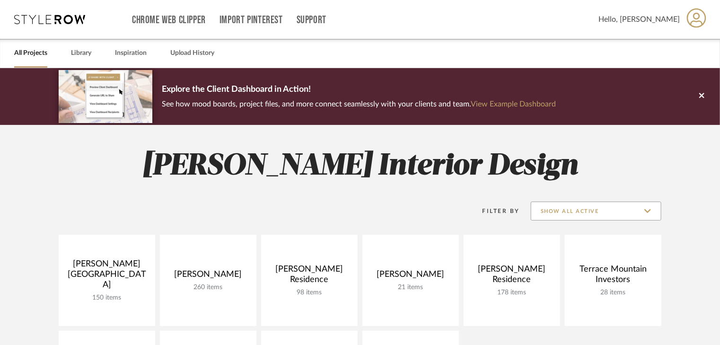
click at [649, 212] on input "Show All Active" at bounding box center [596, 211] width 131 height 19
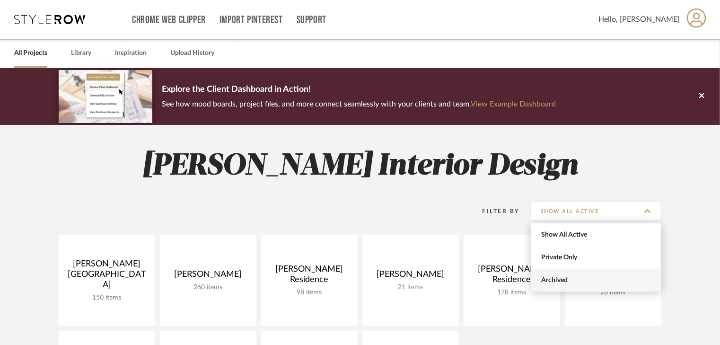
click at [564, 282] on span "Archived" at bounding box center [597, 280] width 112 height 8
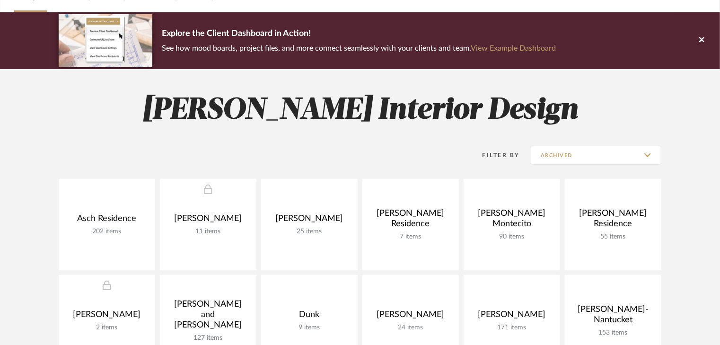
scroll to position [38, 0]
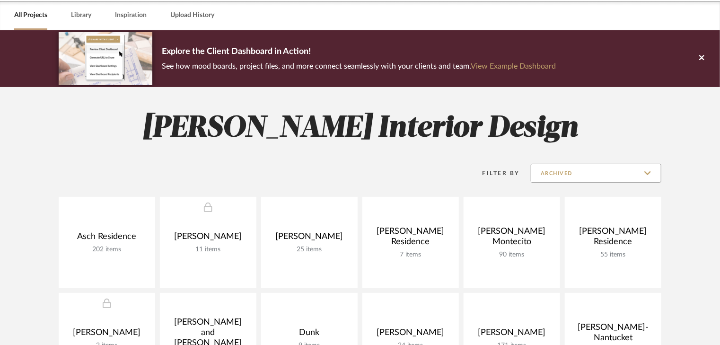
click at [652, 171] on input "Archived" at bounding box center [596, 173] width 131 height 19
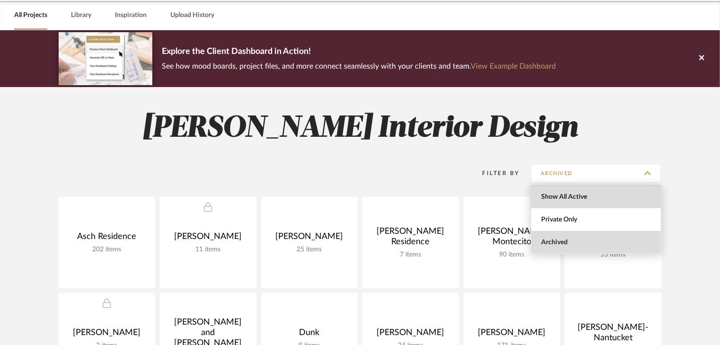
click at [595, 199] on span "Show All Active" at bounding box center [597, 197] width 112 height 8
type input "Show All Active"
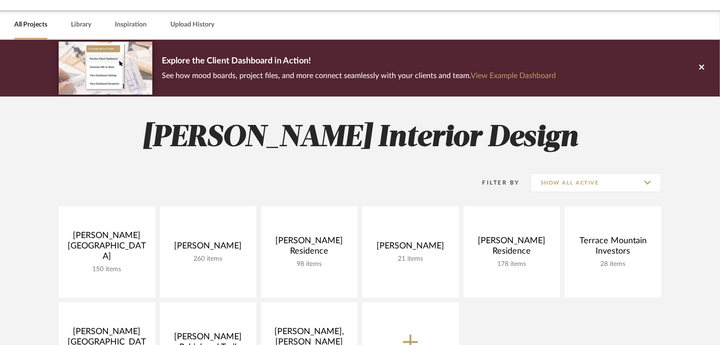
scroll to position [0, 0]
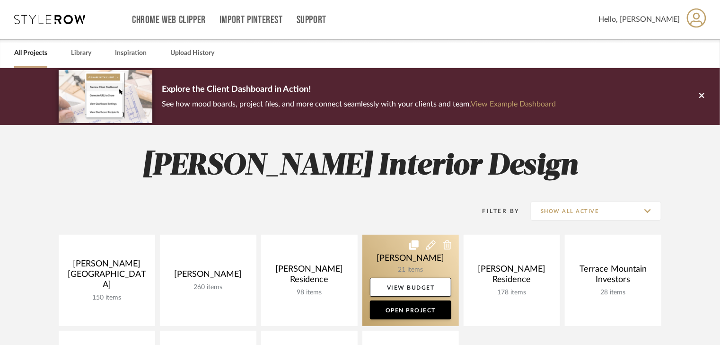
click at [411, 266] on link at bounding box center [410, 280] width 97 height 91
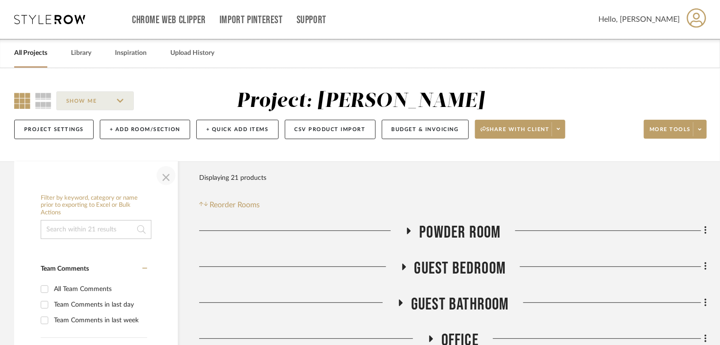
click at [168, 179] on span "button" at bounding box center [166, 175] width 23 height 23
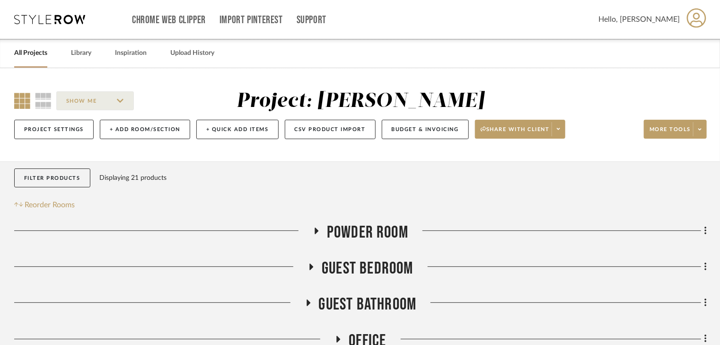
click at [315, 225] on h3 "Powder Room" at bounding box center [361, 232] width 96 height 20
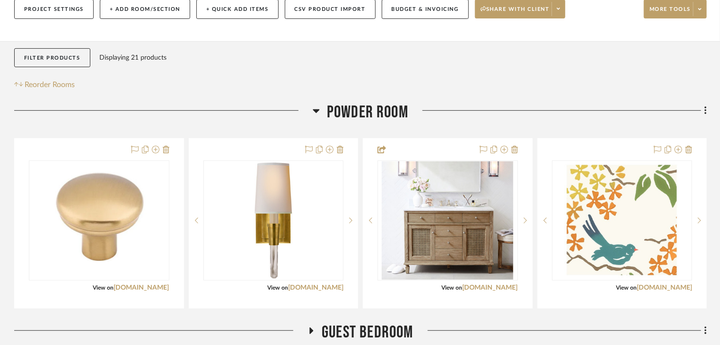
scroll to position [151, 0]
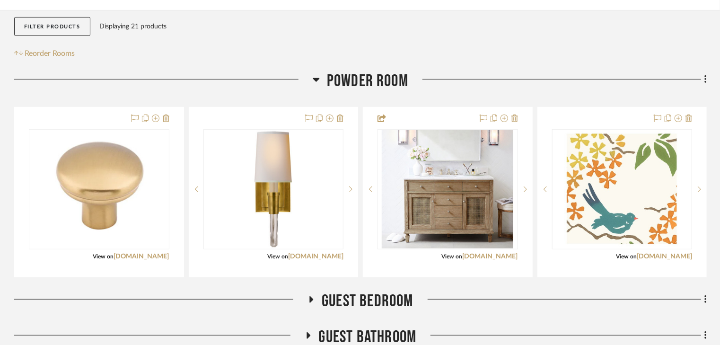
click at [317, 81] on icon at bounding box center [316, 79] width 7 height 11
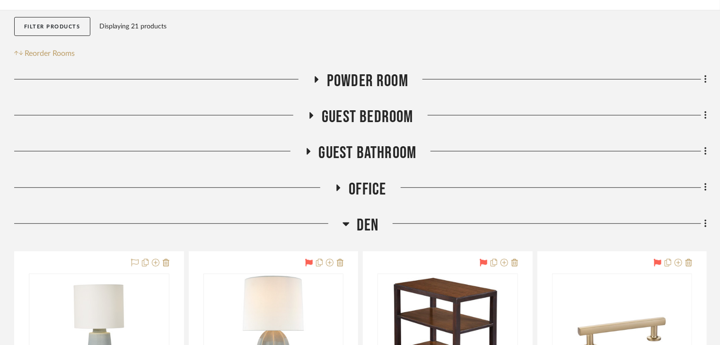
click at [311, 114] on icon at bounding box center [312, 115] width 4 height 7
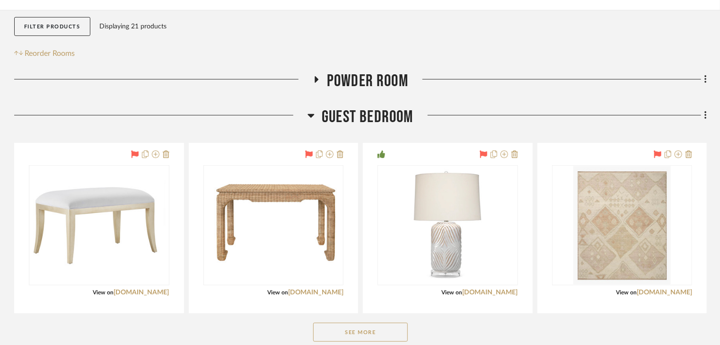
click at [312, 113] on icon at bounding box center [311, 115] width 7 height 11
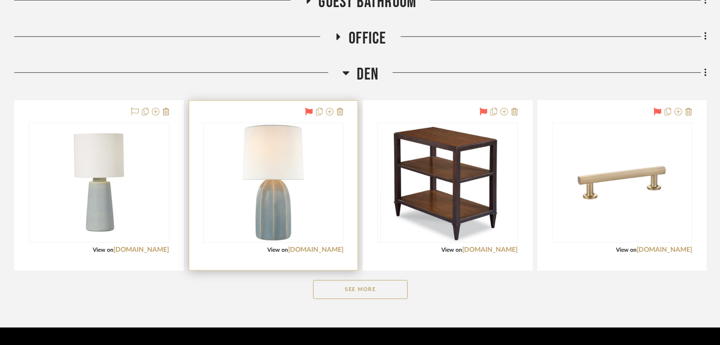
scroll to position [303, 0]
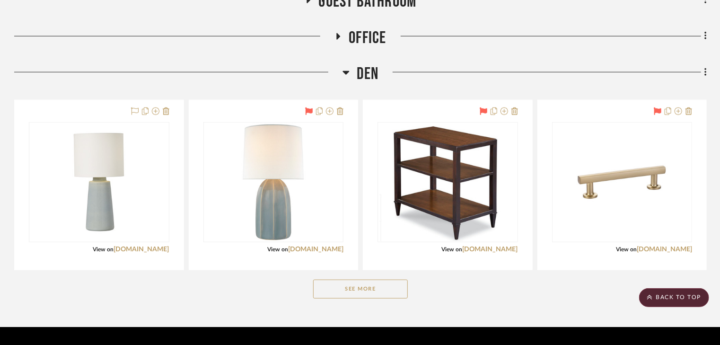
click at [337, 35] on icon at bounding box center [339, 36] width 4 height 7
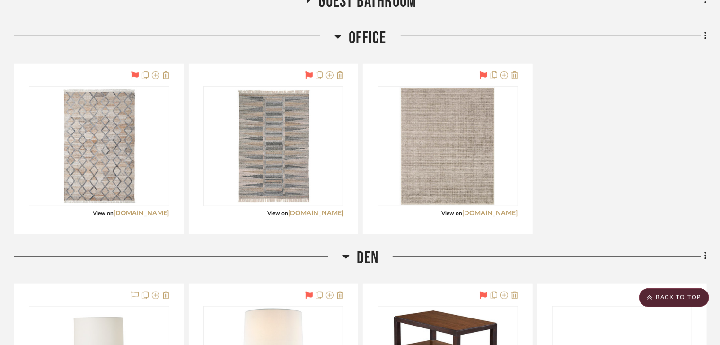
click at [337, 35] on icon at bounding box center [338, 37] width 7 height 4
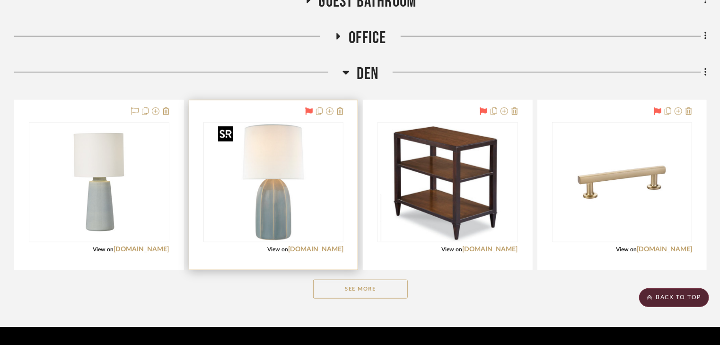
click at [300, 196] on img at bounding box center [273, 182] width 118 height 118
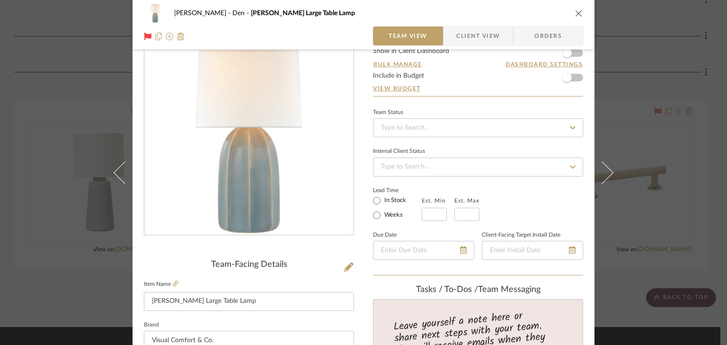
scroll to position [0, 0]
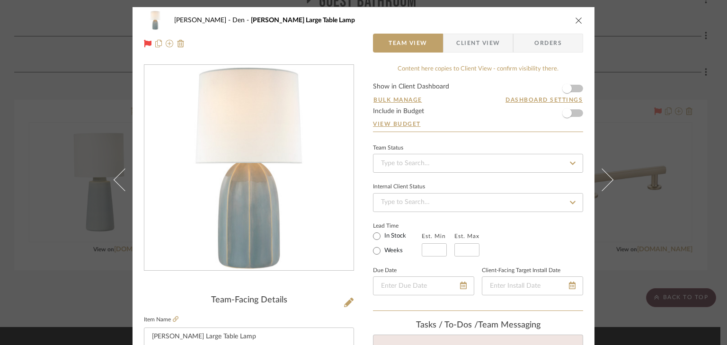
click at [575, 23] on icon "close" at bounding box center [579, 21] width 8 height 8
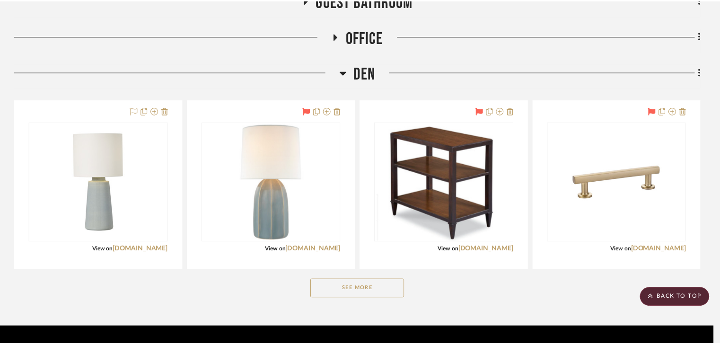
scroll to position [303, 0]
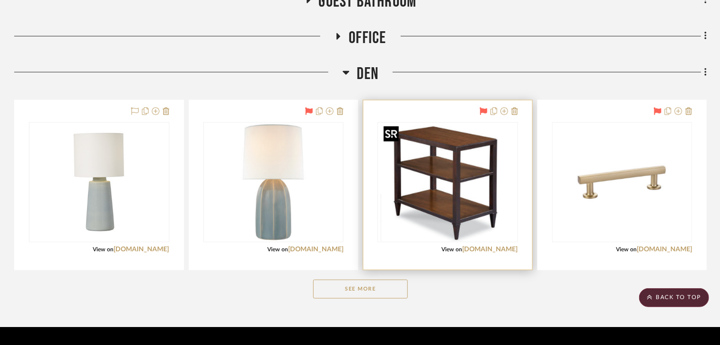
click at [471, 191] on img "0" at bounding box center [448, 182] width 136 height 118
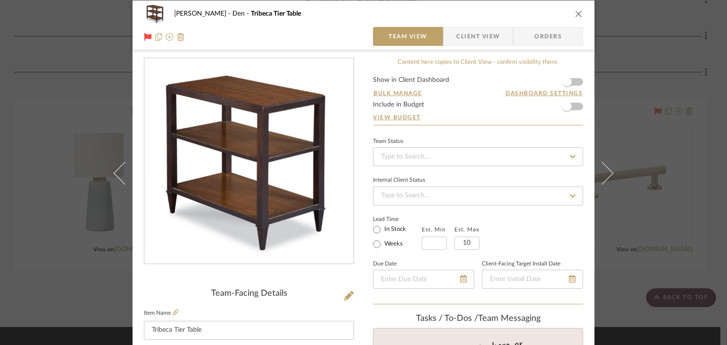
scroll to position [0, 0]
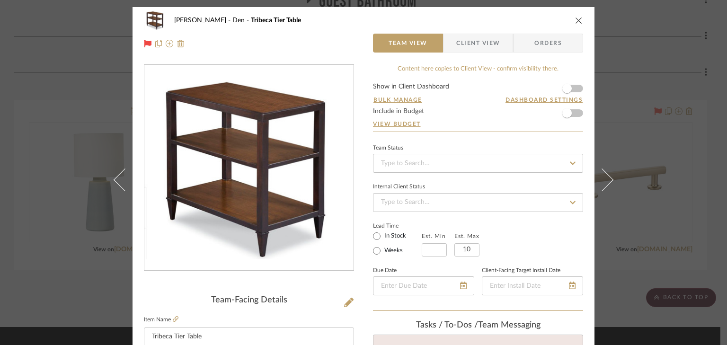
click at [575, 20] on icon "close" at bounding box center [579, 21] width 8 height 8
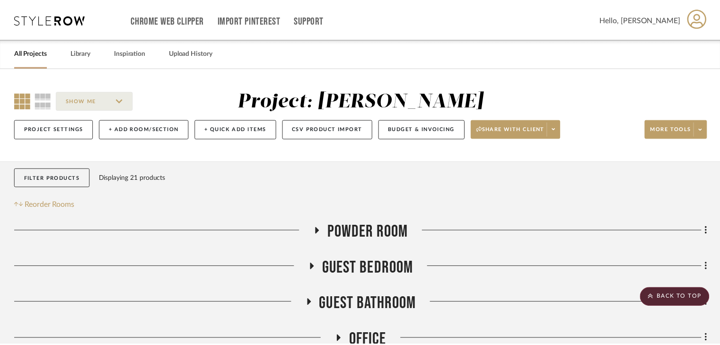
scroll to position [303, 0]
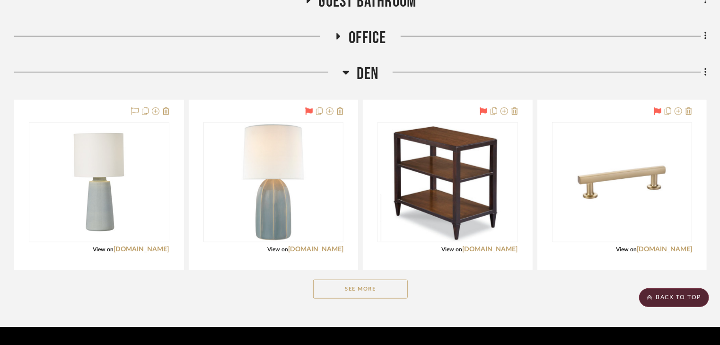
click at [364, 290] on button "See More" at bounding box center [360, 289] width 95 height 19
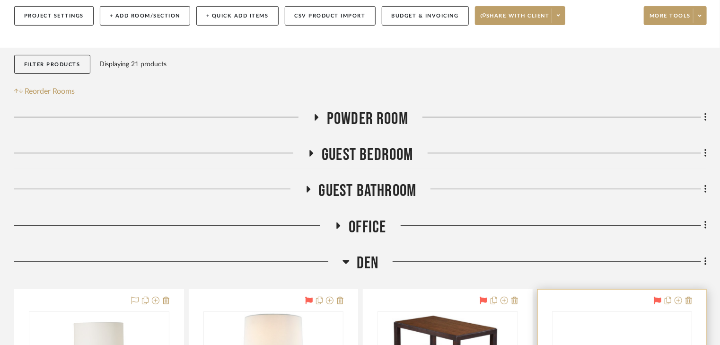
scroll to position [0, 0]
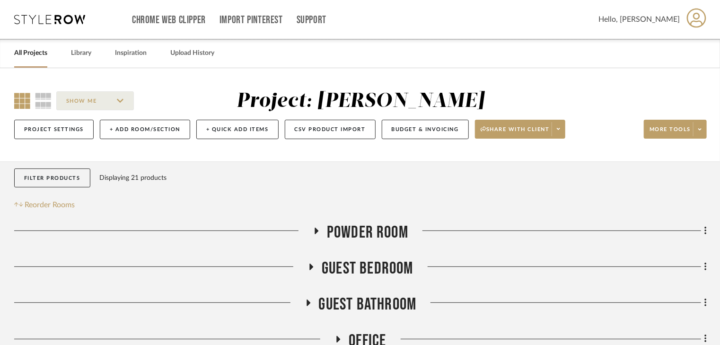
click at [26, 54] on link "All Projects" at bounding box center [30, 53] width 33 height 13
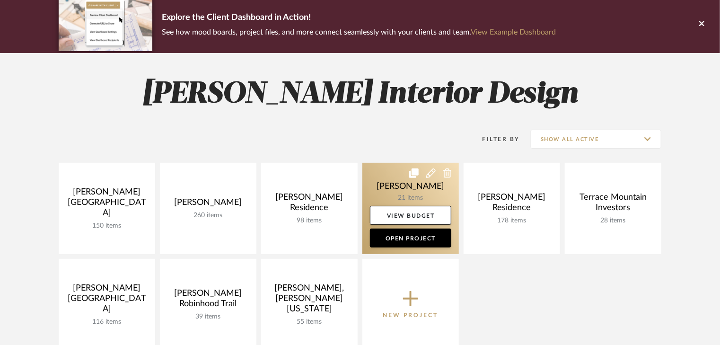
scroll to position [76, 0]
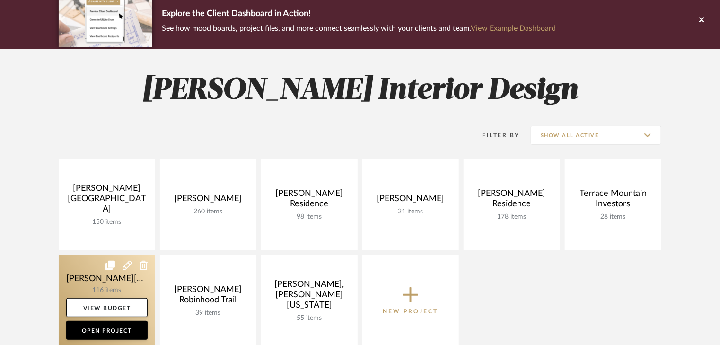
click at [138, 286] on link at bounding box center [107, 300] width 97 height 91
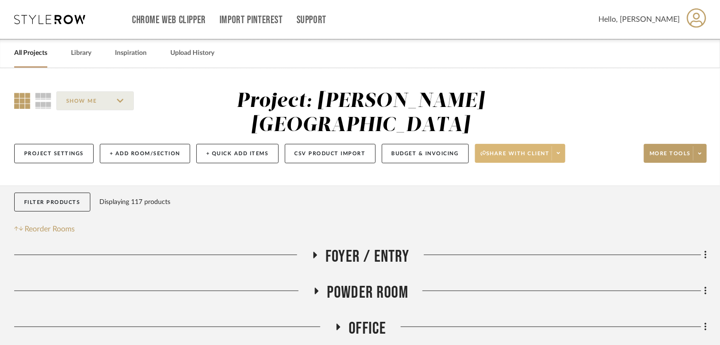
click at [530, 150] on span "Share with client" at bounding box center [515, 157] width 69 height 14
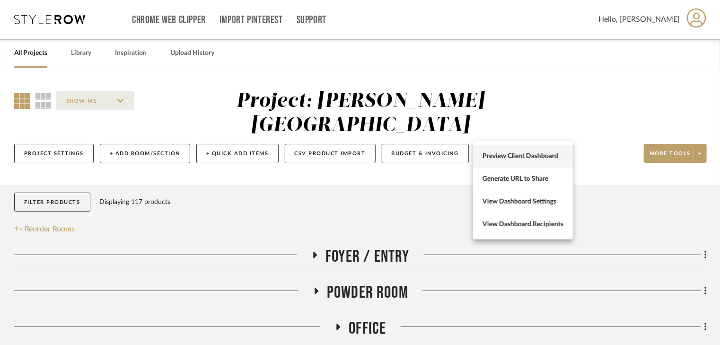
click at [528, 156] on span "Preview Client Dashboard" at bounding box center [523, 156] width 81 height 8
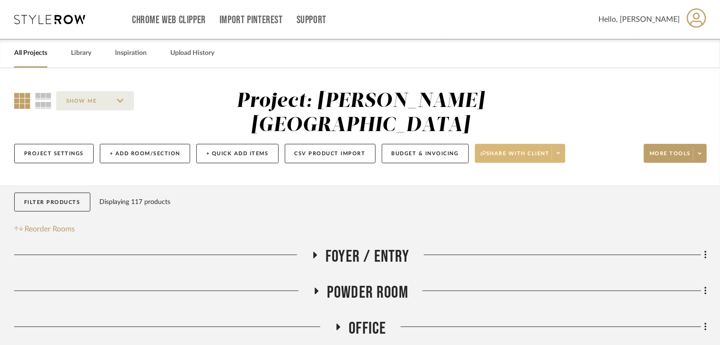
click at [511, 150] on span "Share with client" at bounding box center [515, 157] width 69 height 14
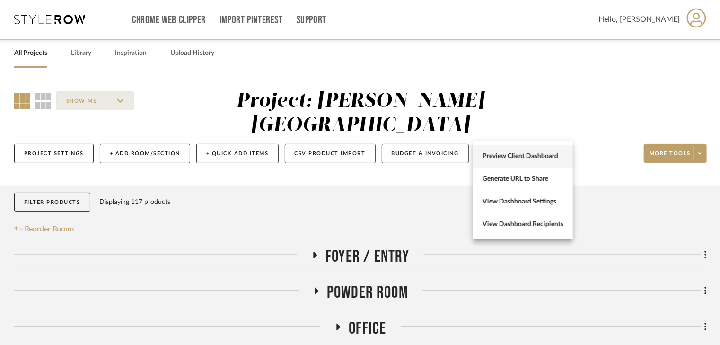
click at [518, 152] on span "Preview Client Dashboard" at bounding box center [523, 156] width 81 height 8
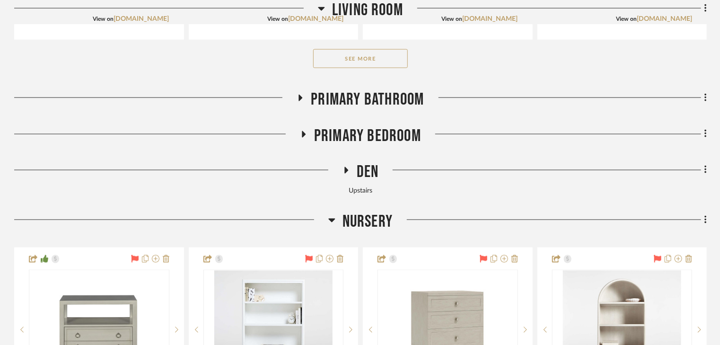
scroll to position [644, 0]
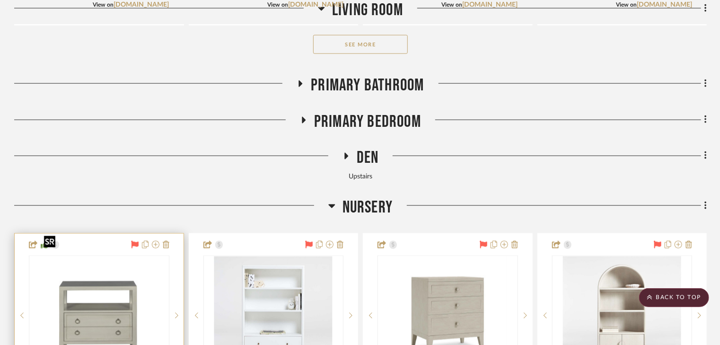
click at [77, 302] on img "0" at bounding box center [99, 315] width 118 height 118
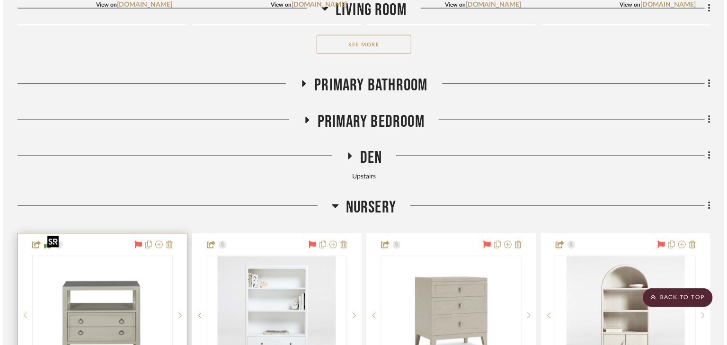
scroll to position [0, 0]
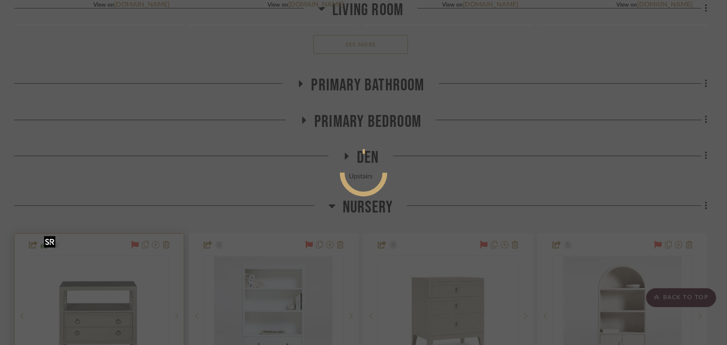
click at [77, 302] on div at bounding box center [363, 172] width 727 height 345
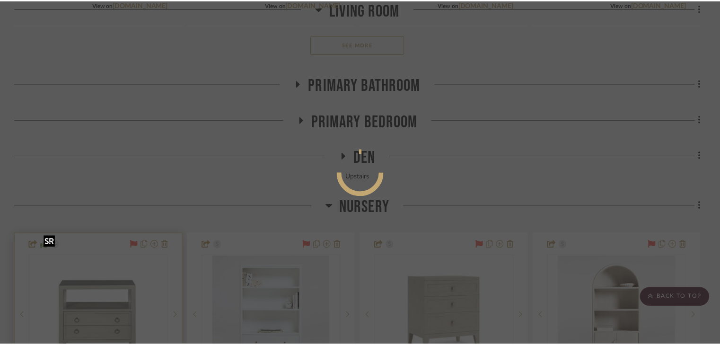
scroll to position [644, 0]
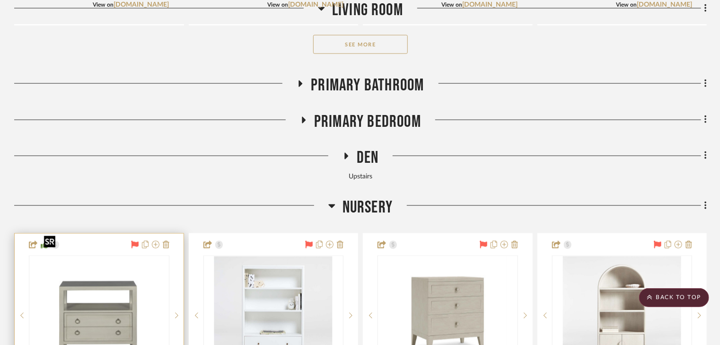
click at [77, 302] on img "0" at bounding box center [99, 315] width 118 height 118
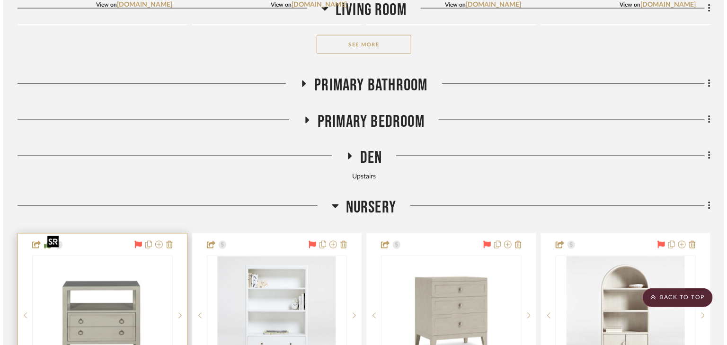
scroll to position [0, 0]
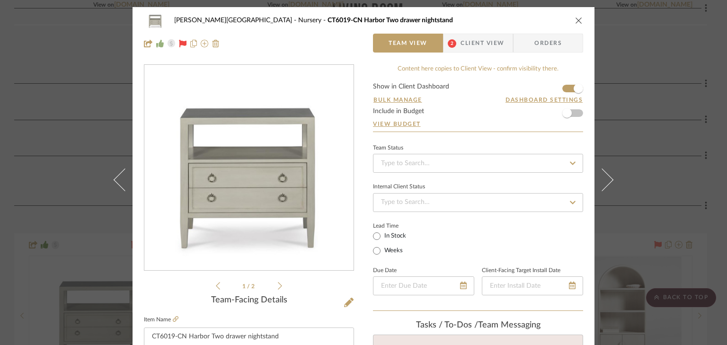
click at [476, 45] on span "Client View" at bounding box center [482, 43] width 44 height 19
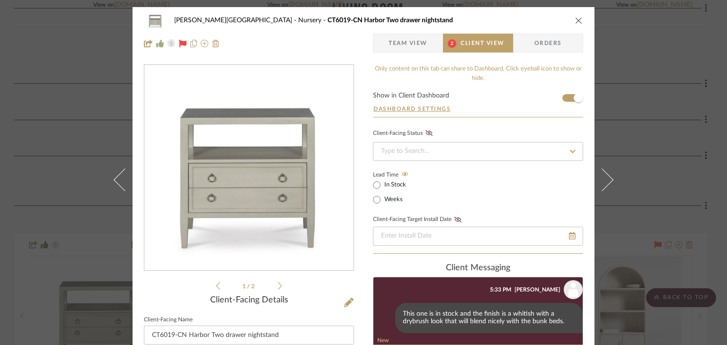
click at [564, 95] on form "Show in Client Dashboard Dashboard Settings" at bounding box center [478, 104] width 210 height 25
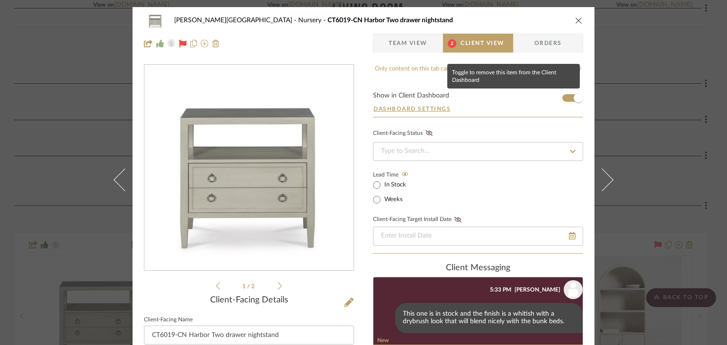
click at [564, 98] on form "Show in Client Dashboard Dashboard Settings" at bounding box center [478, 104] width 210 height 25
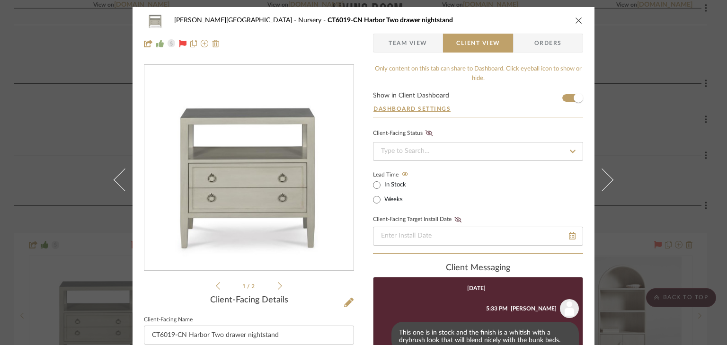
click at [564, 98] on form "Show in Client Dashboard Dashboard Settings" at bounding box center [478, 104] width 210 height 25
click at [561, 98] on form "Show in Client Dashboard Dashboard Settings" at bounding box center [478, 104] width 210 height 25
click at [560, 97] on form "Show in Client Dashboard Dashboard Settings" at bounding box center [478, 104] width 210 height 25
drag, startPoint x: 573, startPoint y: 96, endPoint x: 555, endPoint y: 98, distance: 19.1
click at [555, 98] on form "Show in Client Dashboard Dashboard Settings" at bounding box center [478, 104] width 210 height 25
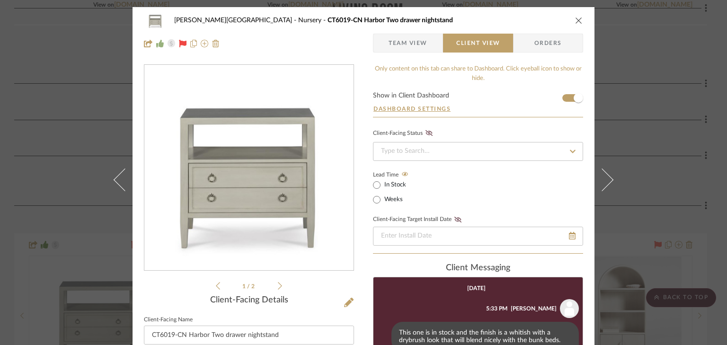
click at [420, 42] on span "Team View" at bounding box center [407, 43] width 39 height 19
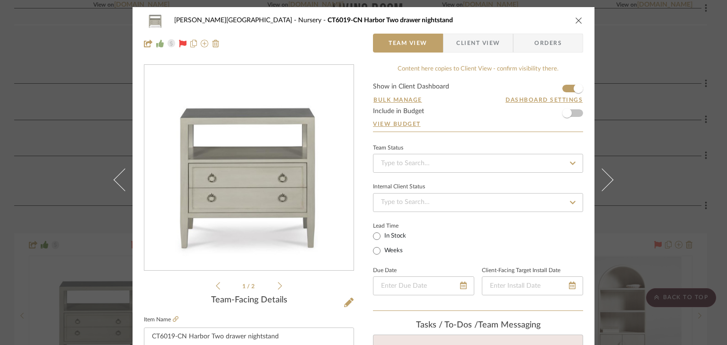
drag, startPoint x: 575, startPoint y: 88, endPoint x: 558, endPoint y: 89, distance: 17.0
click at [558, 89] on form "Show in Client Dashboard Bulk Manage Dashboard Settings Include in Budget View …" at bounding box center [478, 107] width 210 height 48
click at [562, 88] on form "Show in Client Dashboard Bulk Manage Dashboard Settings Include in Budget View …" at bounding box center [478, 107] width 210 height 48
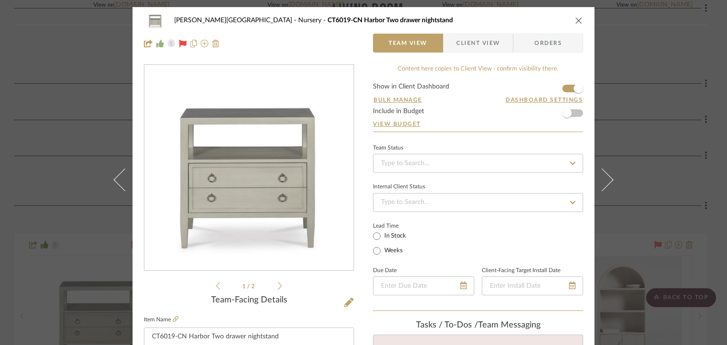
click at [558, 88] on form "Show in Client Dashboard Bulk Manage Dashboard Settings Include in Budget View …" at bounding box center [478, 107] width 210 height 48
click at [562, 90] on form "Show in Client Dashboard Bulk Manage Dashboard Settings Include in Budget View …" at bounding box center [478, 107] width 210 height 48
click at [575, 19] on icon "close" at bounding box center [579, 21] width 8 height 8
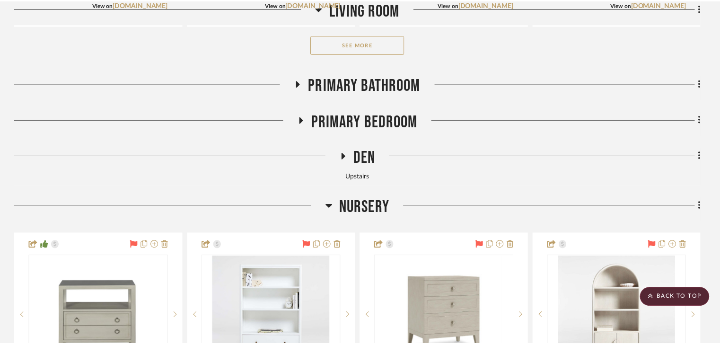
scroll to position [644, 0]
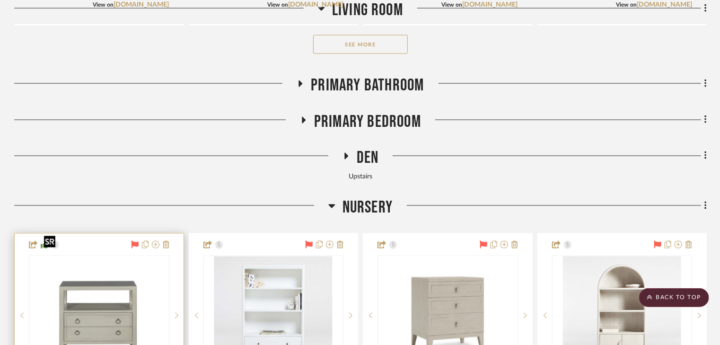
click at [125, 290] on img "0" at bounding box center [99, 315] width 118 height 118
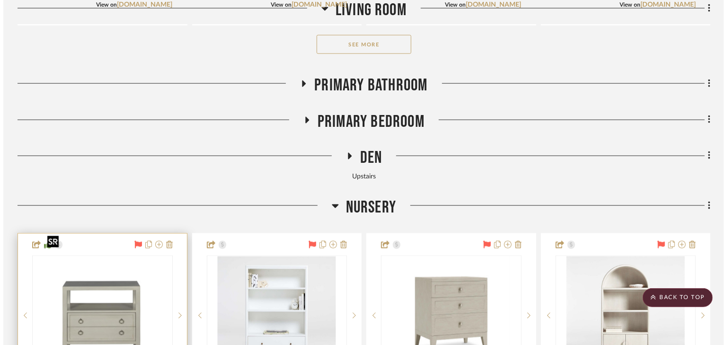
scroll to position [0, 0]
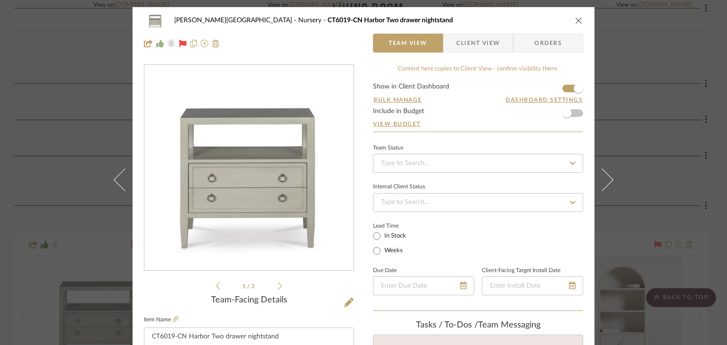
click at [560, 89] on form "Show in Client Dashboard Bulk Manage Dashboard Settings Include in Budget View …" at bounding box center [478, 107] width 210 height 48
click at [561, 88] on form "Show in Client Dashboard Bulk Manage Dashboard Settings Include in Budget View …" at bounding box center [478, 107] width 210 height 48
click at [491, 42] on span "Client View" at bounding box center [478, 43] width 44 height 19
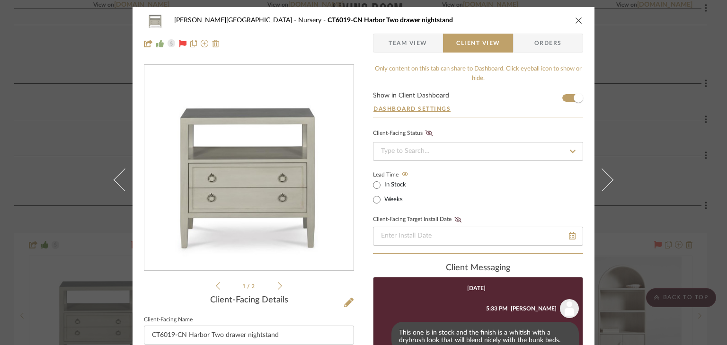
click at [563, 97] on form "Show in Client Dashboard Dashboard Settings" at bounding box center [478, 104] width 210 height 25
click at [440, 108] on button "Dashboard Settings" at bounding box center [412, 109] width 78 height 9
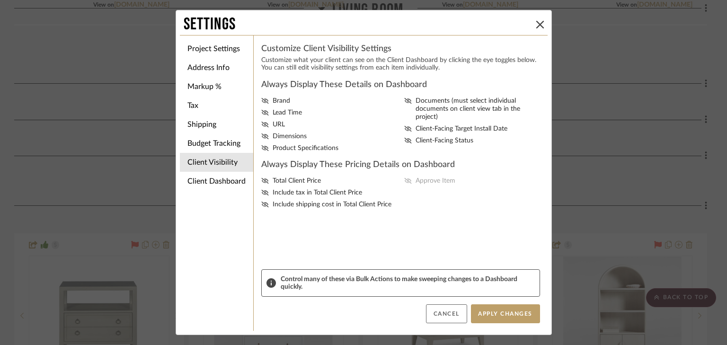
click at [438, 314] on button "Cancel" at bounding box center [446, 313] width 41 height 19
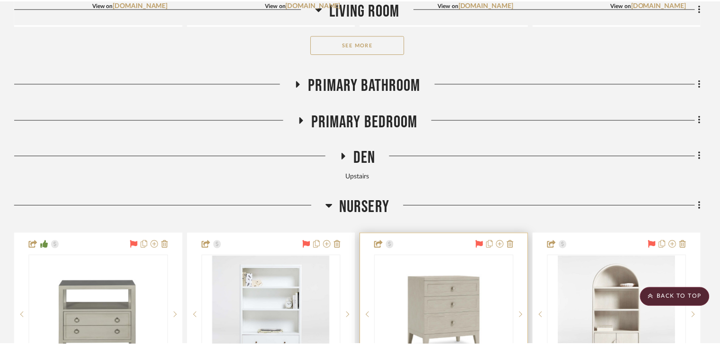
scroll to position [644, 0]
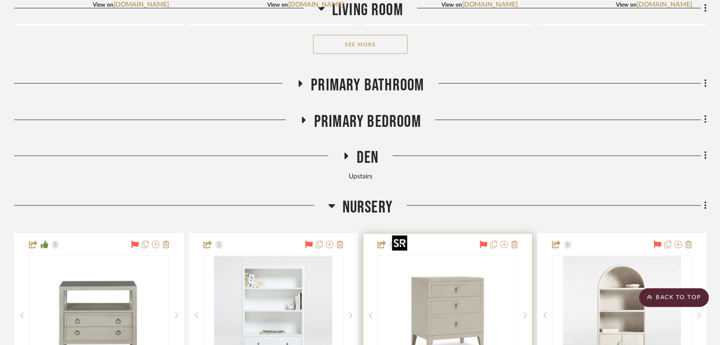
click at [469, 290] on img "0" at bounding box center [447, 315] width 118 height 118
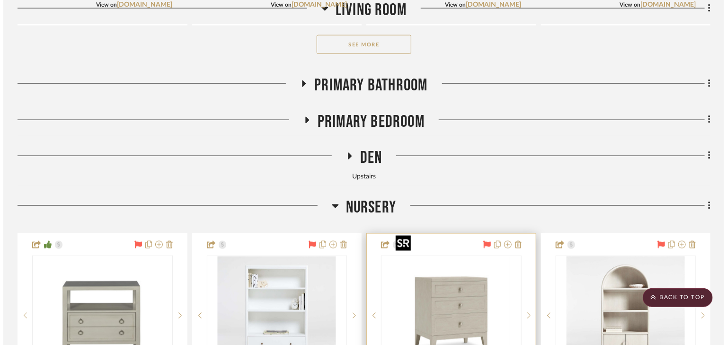
scroll to position [0, 0]
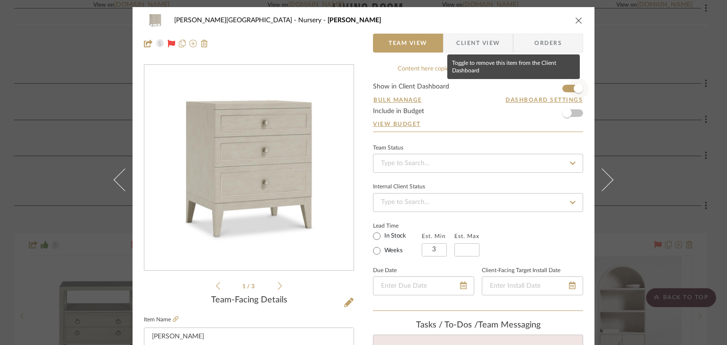
click at [568, 90] on span "button" at bounding box center [578, 88] width 21 height 21
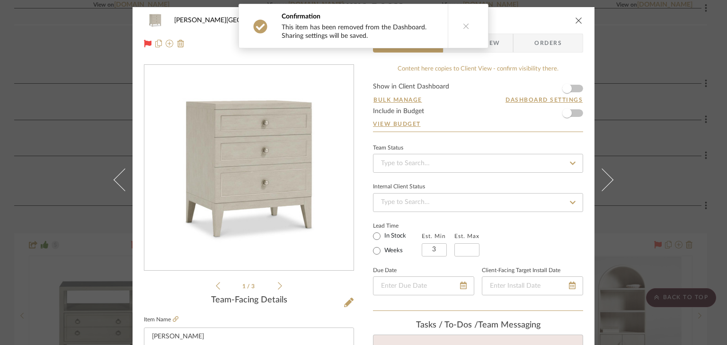
click at [575, 19] on icon "close" at bounding box center [579, 21] width 8 height 8
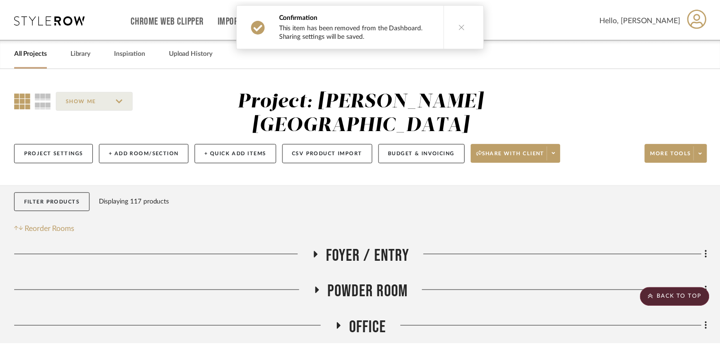
scroll to position [644, 0]
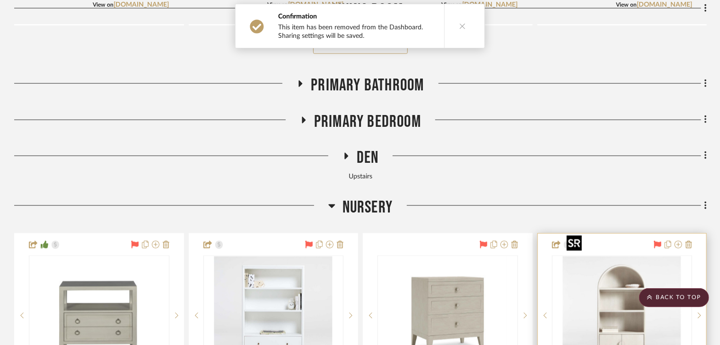
click at [608, 276] on img "0" at bounding box center [622, 315] width 118 height 118
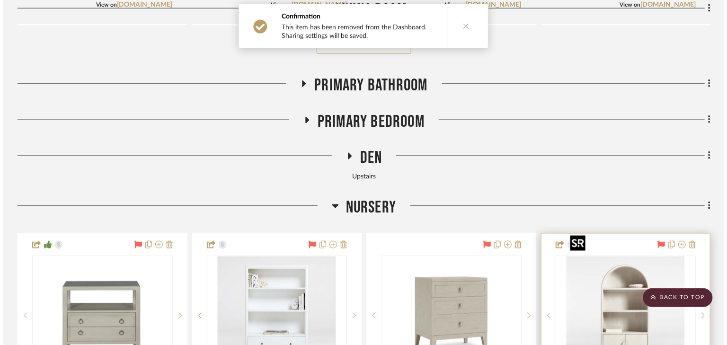
scroll to position [0, 0]
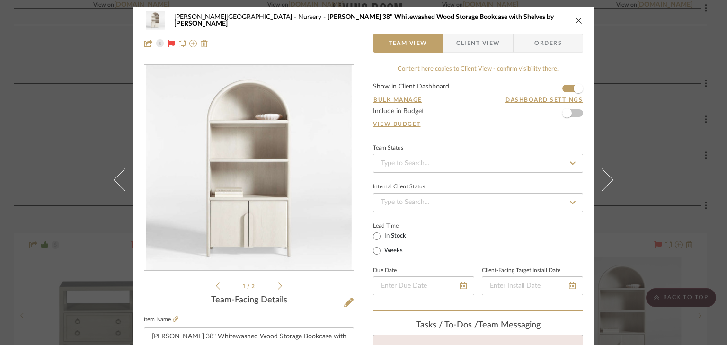
click at [561, 88] on form "Show in Client Dashboard Bulk Manage Dashboard Settings Include in Budget View …" at bounding box center [478, 107] width 210 height 48
click at [562, 89] on form "Show in Client Dashboard Bulk Manage Dashboard Settings Include in Budget View …" at bounding box center [478, 107] width 210 height 48
click at [563, 89] on form "Show in Client Dashboard Bulk Manage Dashboard Settings Include in Budget View …" at bounding box center [478, 107] width 210 height 48
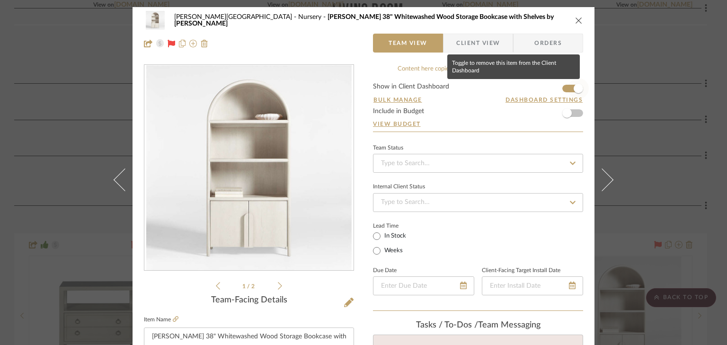
click at [568, 89] on span "button" at bounding box center [578, 88] width 21 height 21
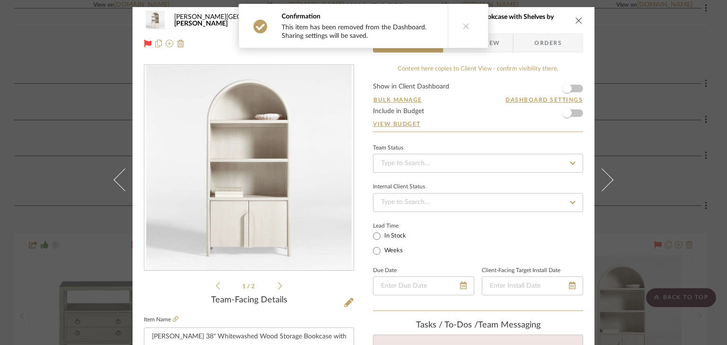
click at [575, 19] on icon "close" at bounding box center [579, 21] width 8 height 8
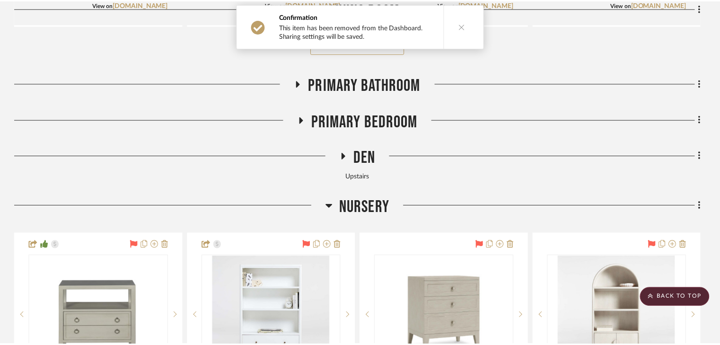
scroll to position [644, 0]
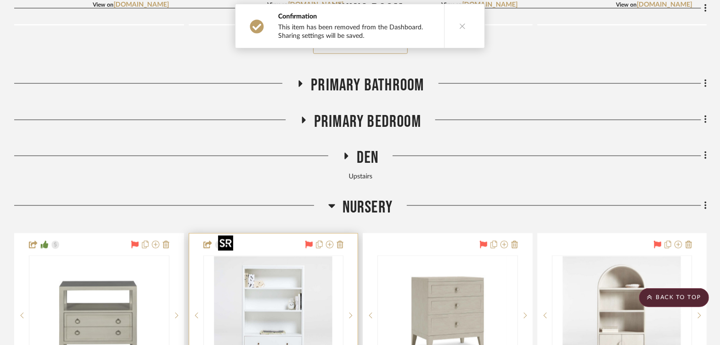
click at [251, 291] on img "0" at bounding box center [273, 315] width 118 height 118
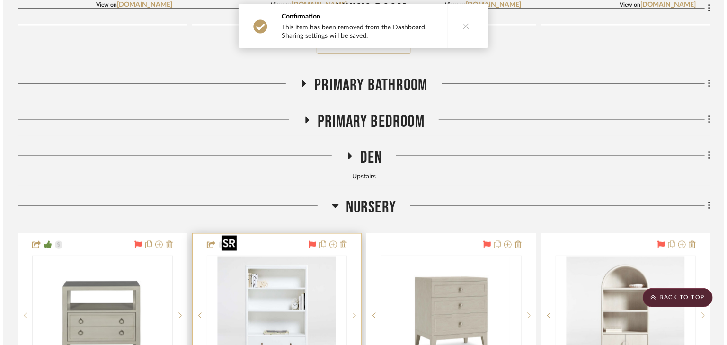
scroll to position [0, 0]
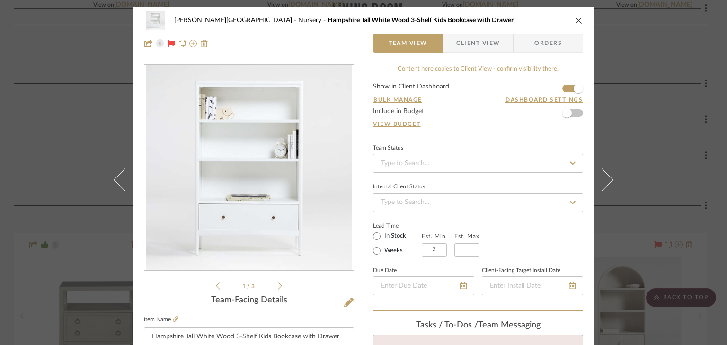
click at [560, 89] on form "Show in Client Dashboard Bulk Manage Dashboard Settings Include in Budget View …" at bounding box center [478, 107] width 210 height 48
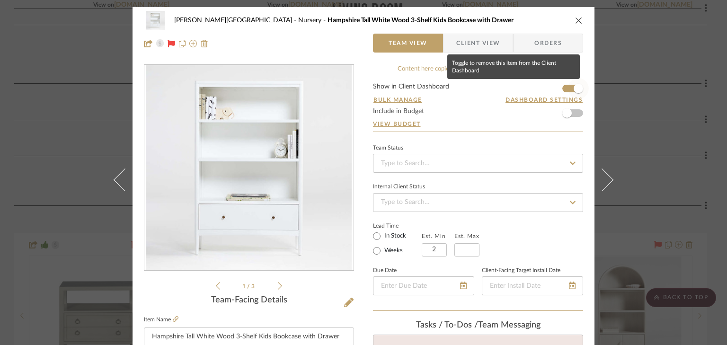
click at [568, 87] on span "button" at bounding box center [578, 88] width 21 height 21
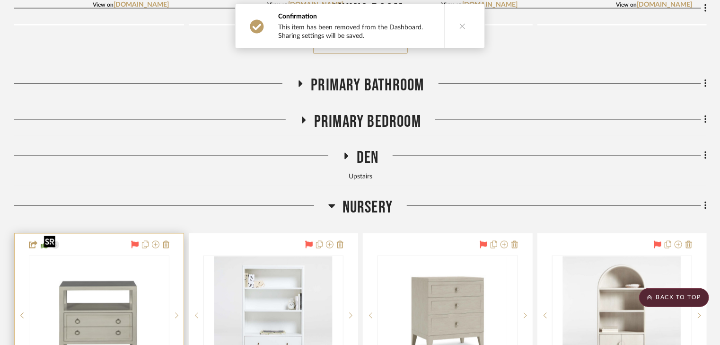
click at [93, 314] on img "0" at bounding box center [99, 315] width 118 height 118
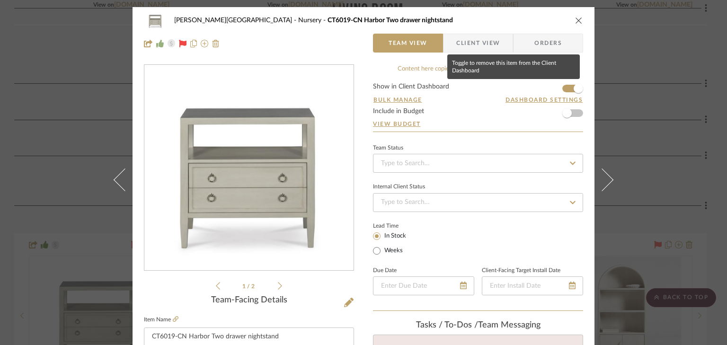
click at [564, 87] on form "Show in Client Dashboard Bulk Manage Dashboard Settings Include in Budget View …" at bounding box center [478, 107] width 210 height 48
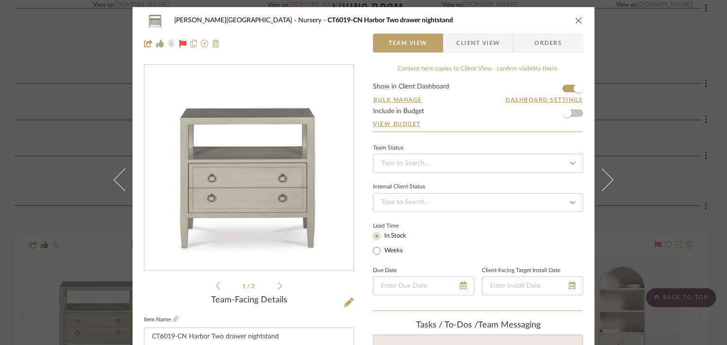
click at [561, 90] on form "Show in Client Dashboard Bulk Manage Dashboard Settings Include in Budget View …" at bounding box center [478, 107] width 210 height 48
click at [563, 85] on form "Show in Client Dashboard Bulk Manage Dashboard Settings Include in Budget View …" at bounding box center [478, 107] width 210 height 48
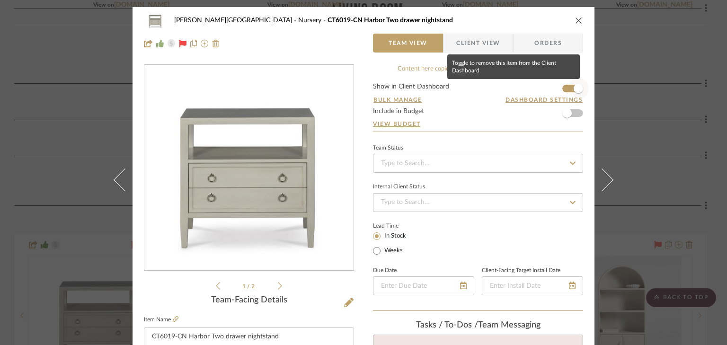
click at [568, 87] on span "button" at bounding box center [578, 88] width 21 height 21
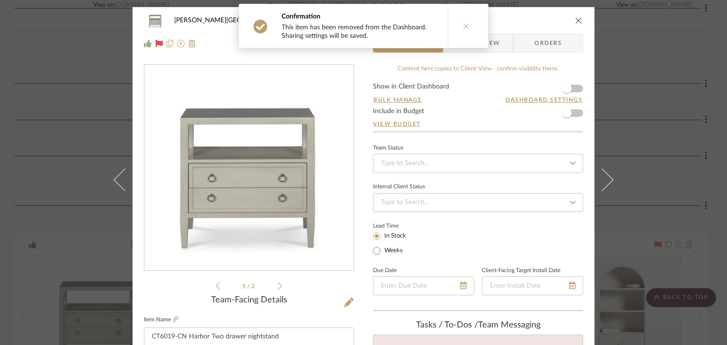
click at [575, 17] on icon "close" at bounding box center [579, 21] width 8 height 8
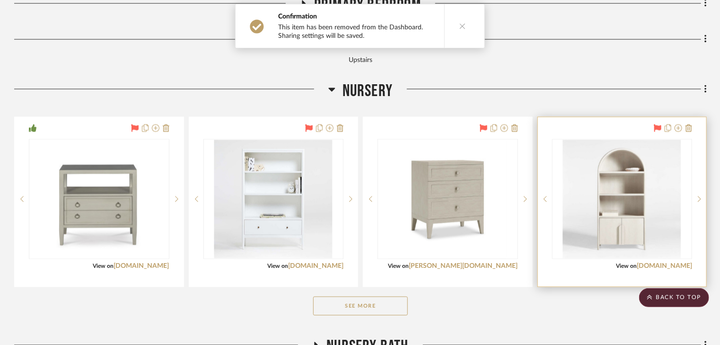
scroll to position [795, 0]
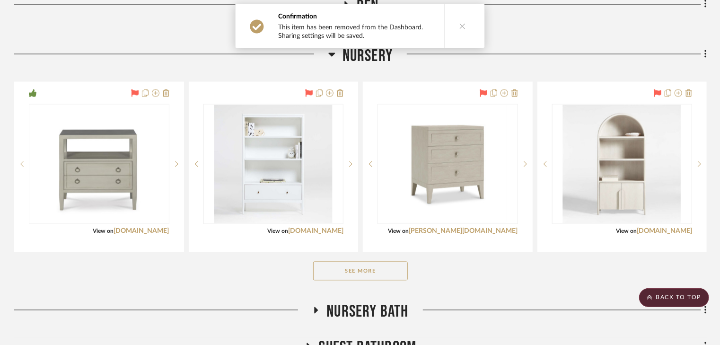
click at [395, 262] on button "See More" at bounding box center [360, 271] width 95 height 19
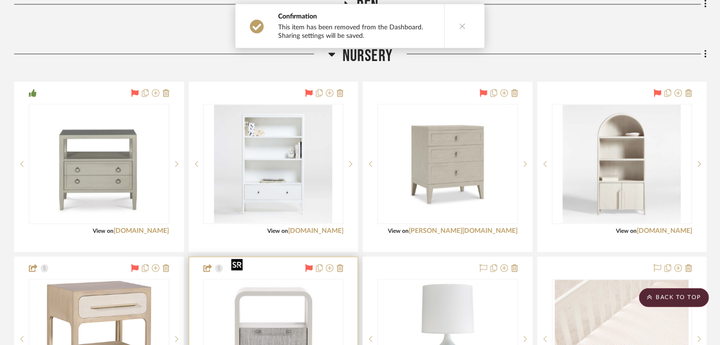
click at [0, 0] on img at bounding box center [0, 0] width 0 height 0
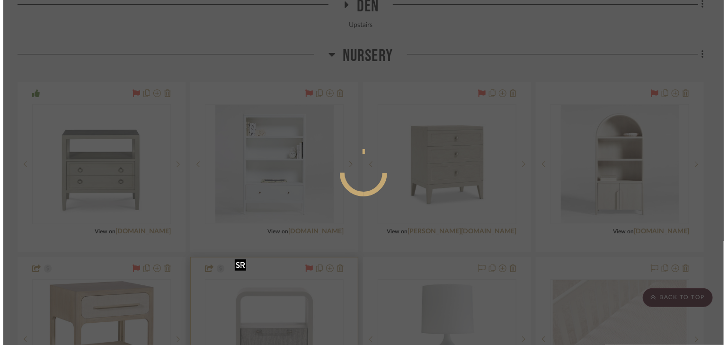
scroll to position [0, 0]
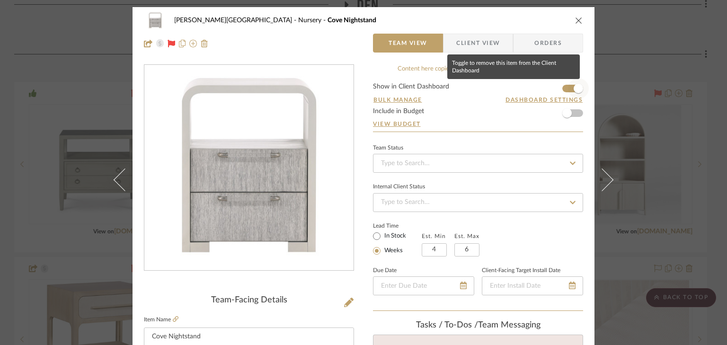
click at [568, 89] on span "button" at bounding box center [578, 88] width 21 height 21
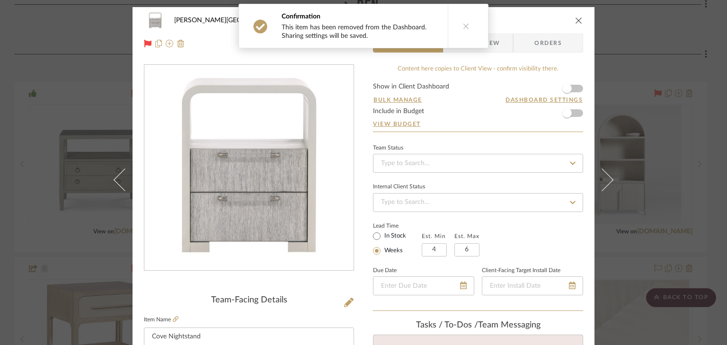
click at [575, 21] on icon "close" at bounding box center [579, 21] width 8 height 8
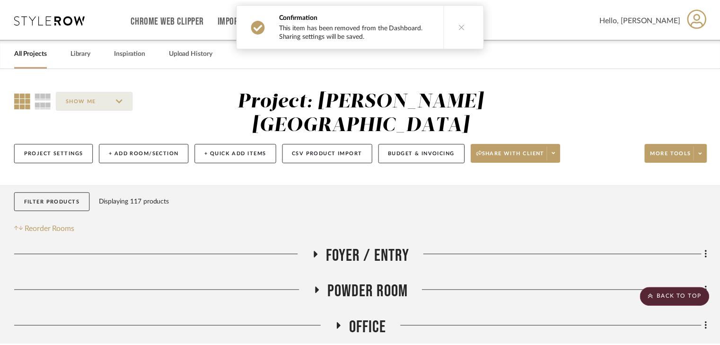
scroll to position [795, 0]
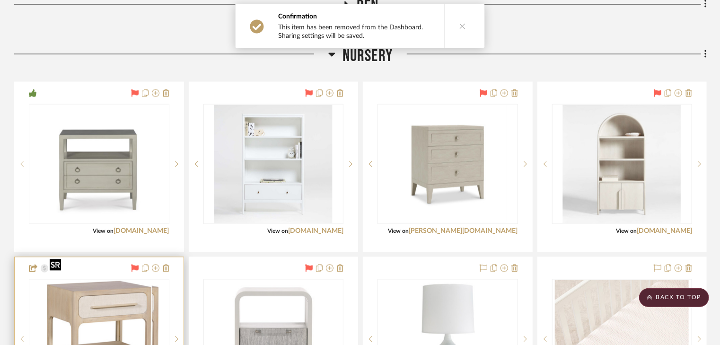
click at [87, 309] on img "0" at bounding box center [106, 339] width 106 height 118
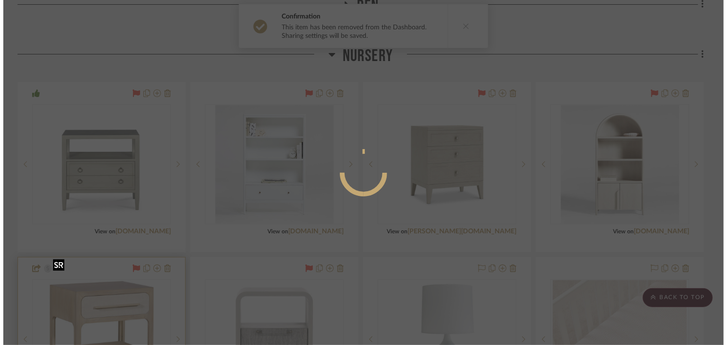
scroll to position [0, 0]
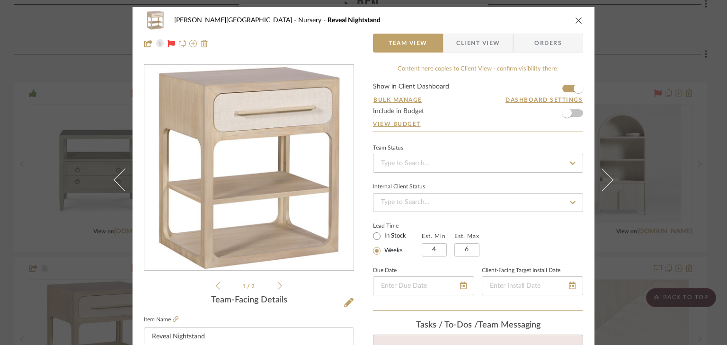
click at [564, 88] on form "Show in Client Dashboard Bulk Manage Dashboard Settings Include in Budget View …" at bounding box center [478, 107] width 210 height 48
click at [561, 88] on form "Show in Client Dashboard Bulk Manage Dashboard Settings Include in Budget View …" at bounding box center [478, 107] width 210 height 48
click at [563, 86] on form "Show in Client Dashboard Bulk Manage Dashboard Settings Include in Budget View …" at bounding box center [478, 107] width 210 height 48
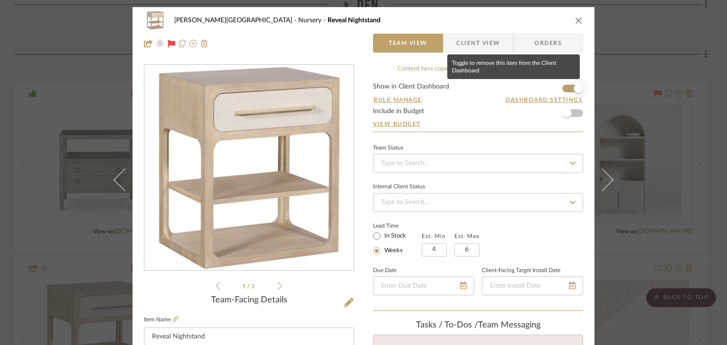
click at [568, 88] on span "button" at bounding box center [578, 88] width 21 height 21
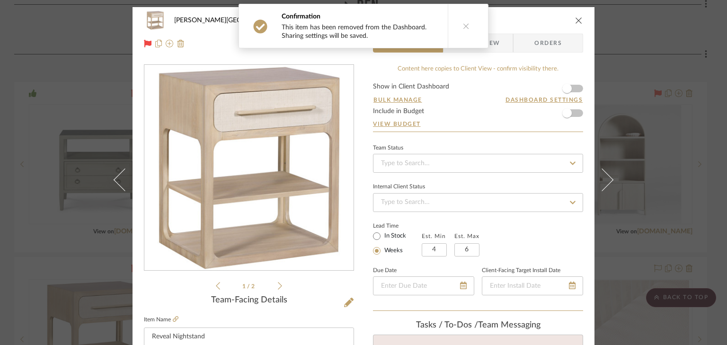
click at [575, 21] on icon "close" at bounding box center [579, 21] width 8 height 8
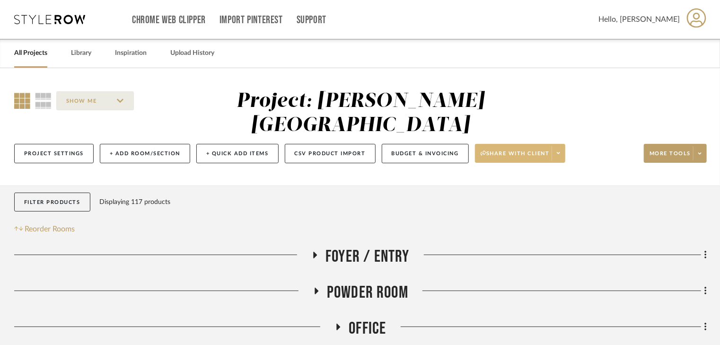
click at [516, 150] on span "Share with client" at bounding box center [515, 157] width 69 height 14
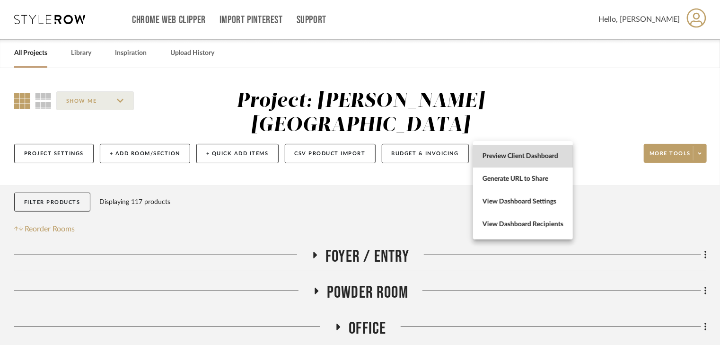
click at [521, 158] on span "Preview Client Dashboard" at bounding box center [523, 156] width 81 height 8
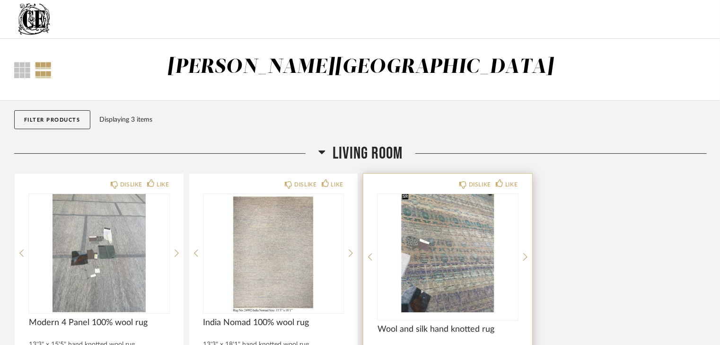
scroll to position [38, 0]
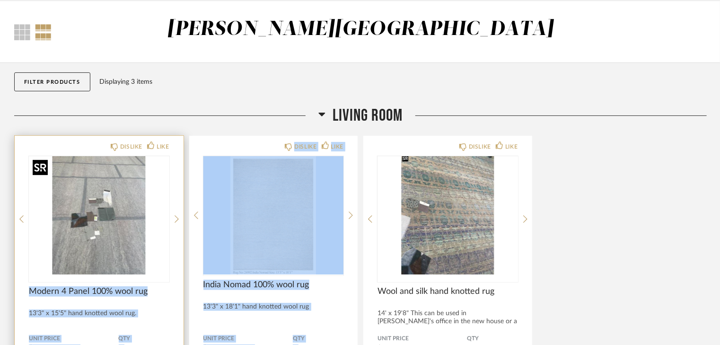
drag, startPoint x: 432, startPoint y: 144, endPoint x: 103, endPoint y: 178, distance: 331.1
click at [103, 178] on div "DISLIKE LIKE Modern 4 Panel 100% wool rug 13'3" x 15'5" hand knotted wool rug. …" at bounding box center [360, 291] width 693 height 312
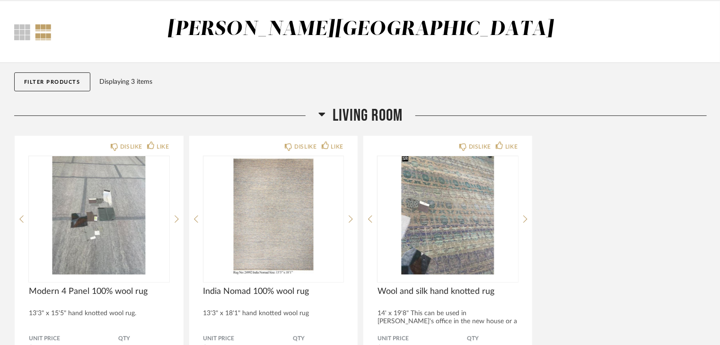
click at [204, 123] on div "Living Room" at bounding box center [360, 116] width 693 height 20
